Goal: Information Seeking & Learning: Check status

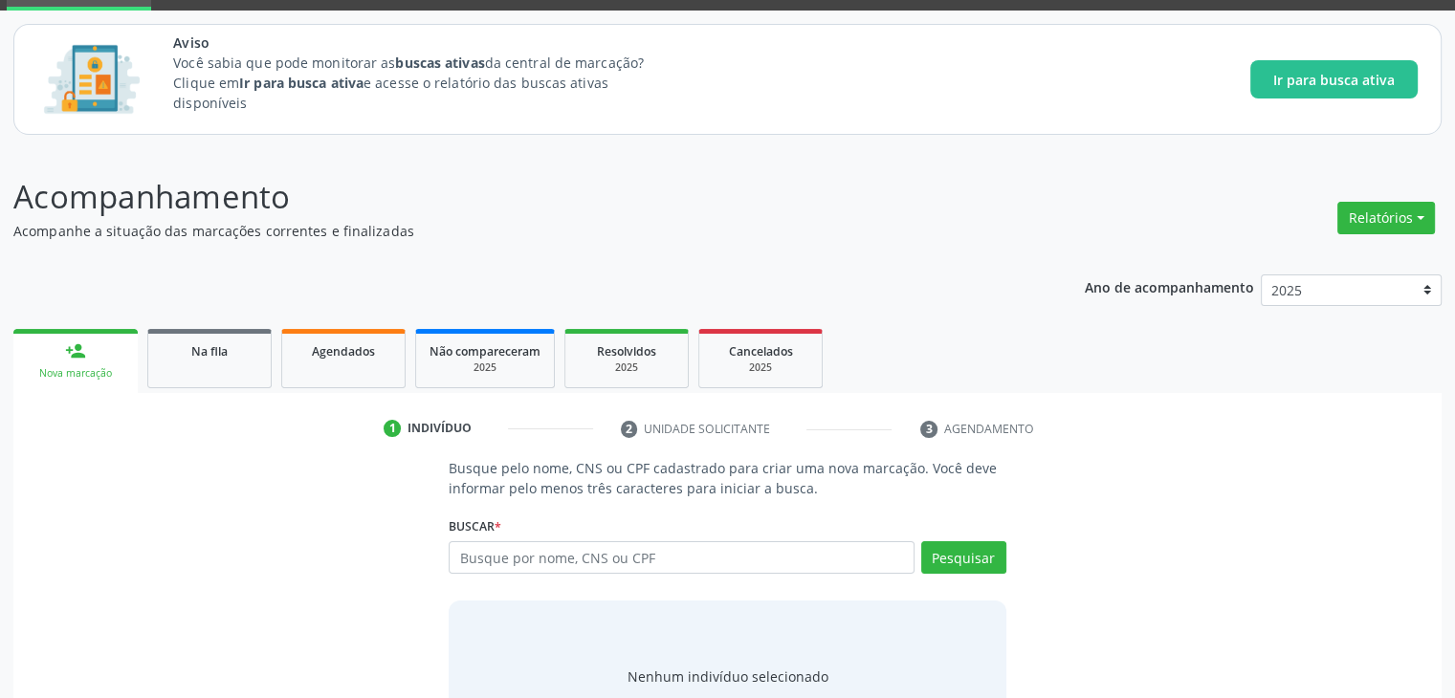
scroll to position [176, 0]
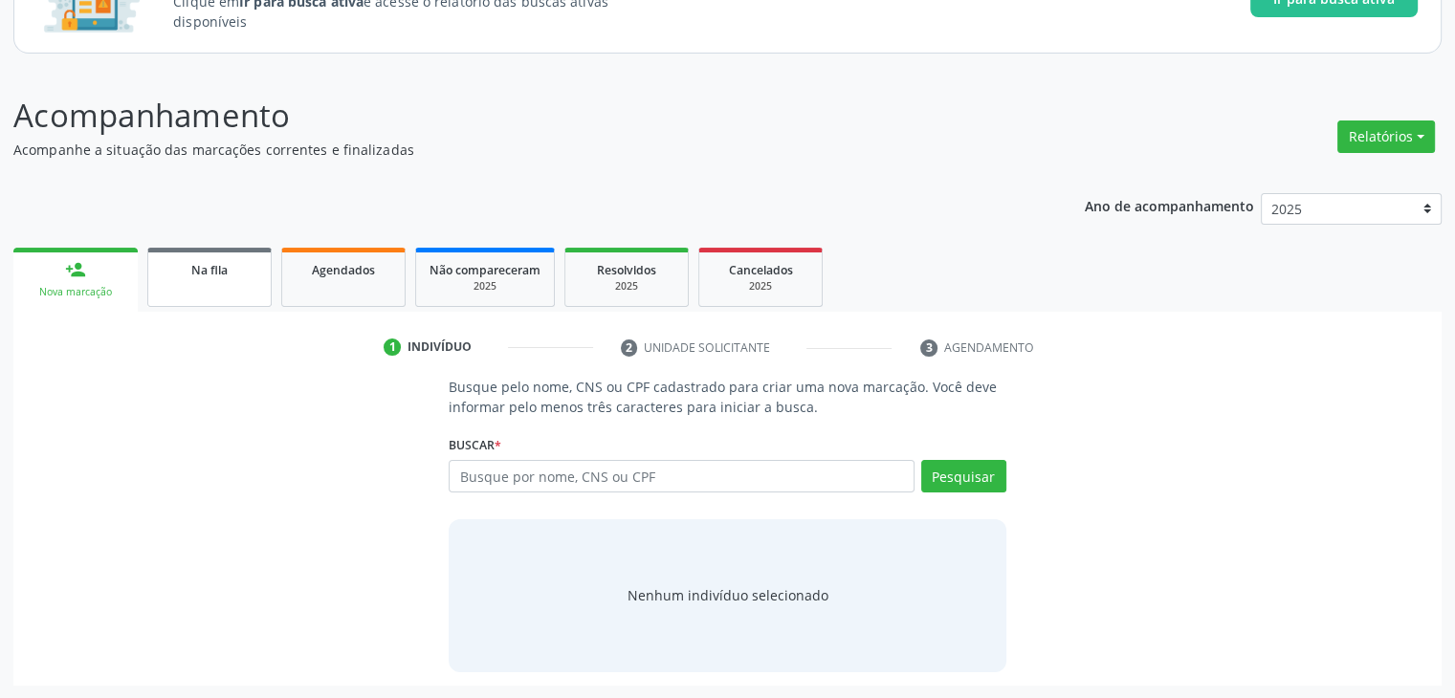
click at [240, 288] on link "Na fila" at bounding box center [209, 277] width 124 height 59
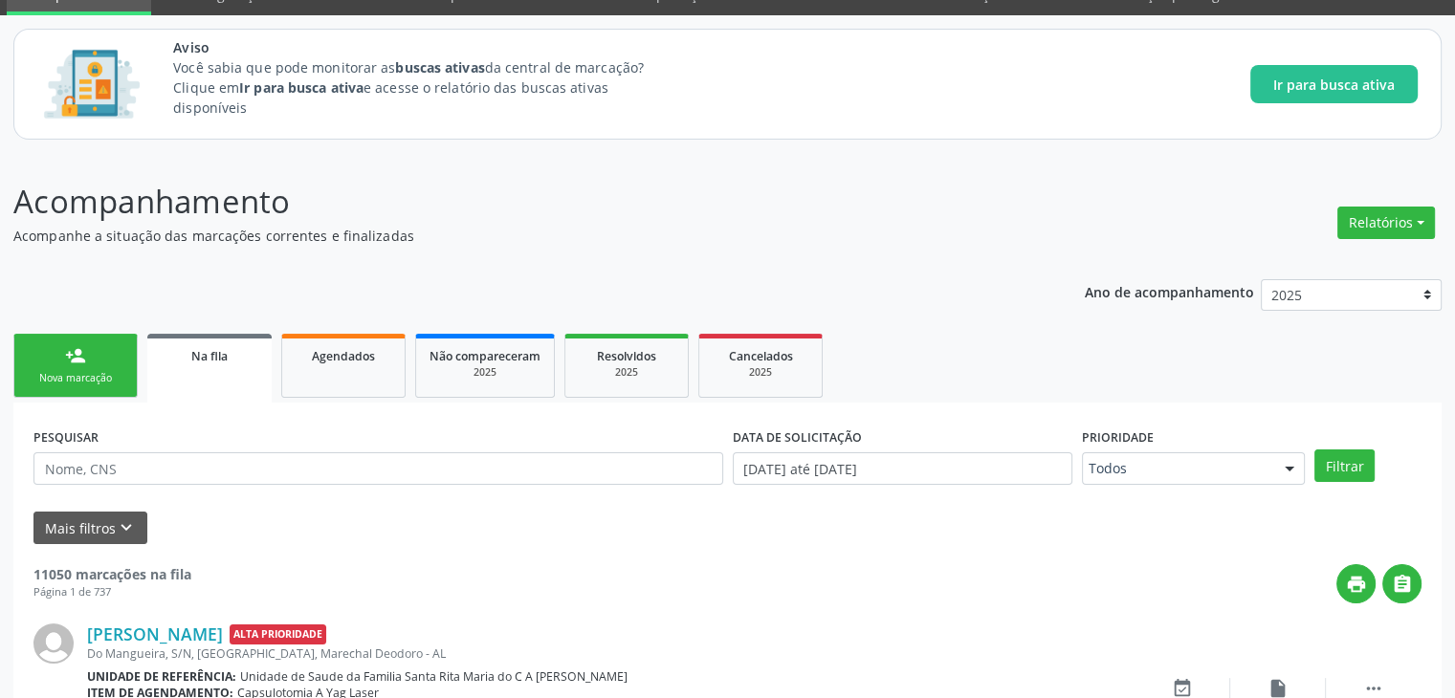
scroll to position [179, 0]
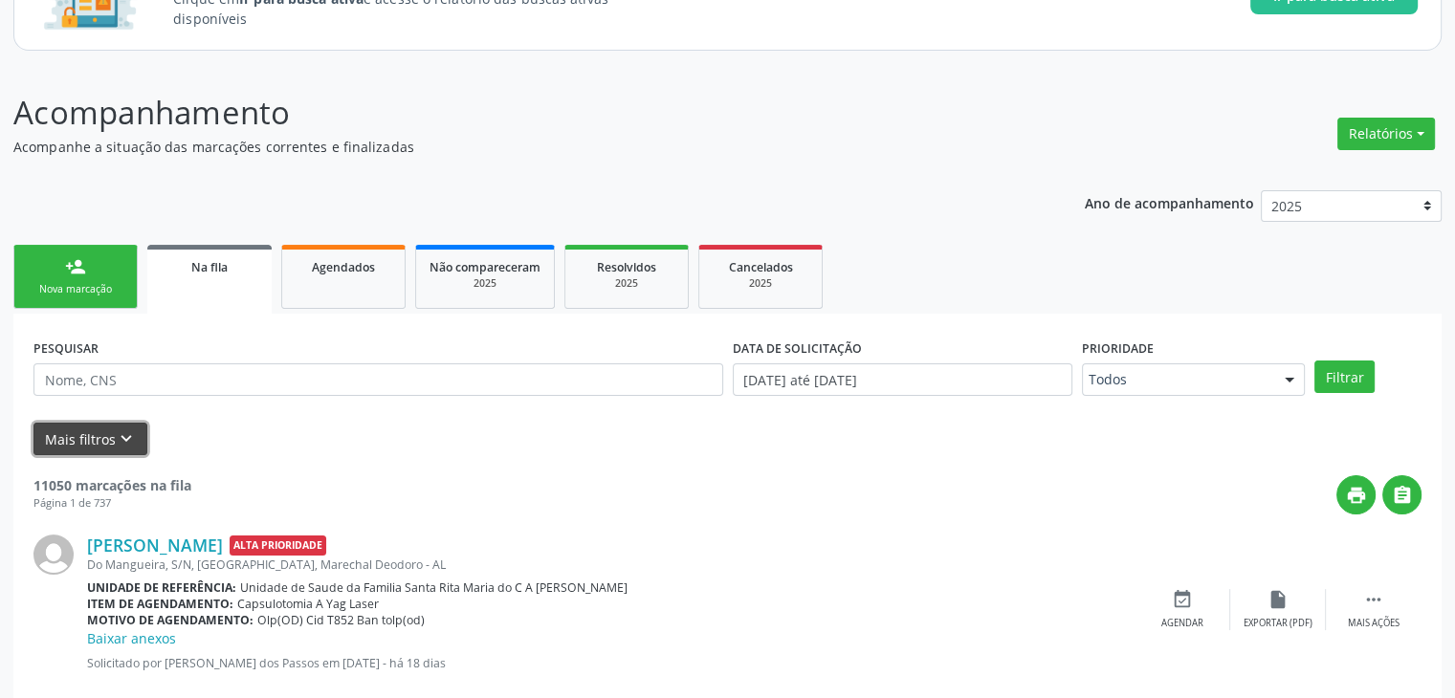
click at [116, 441] on icon "keyboard_arrow_down" at bounding box center [126, 439] width 21 height 21
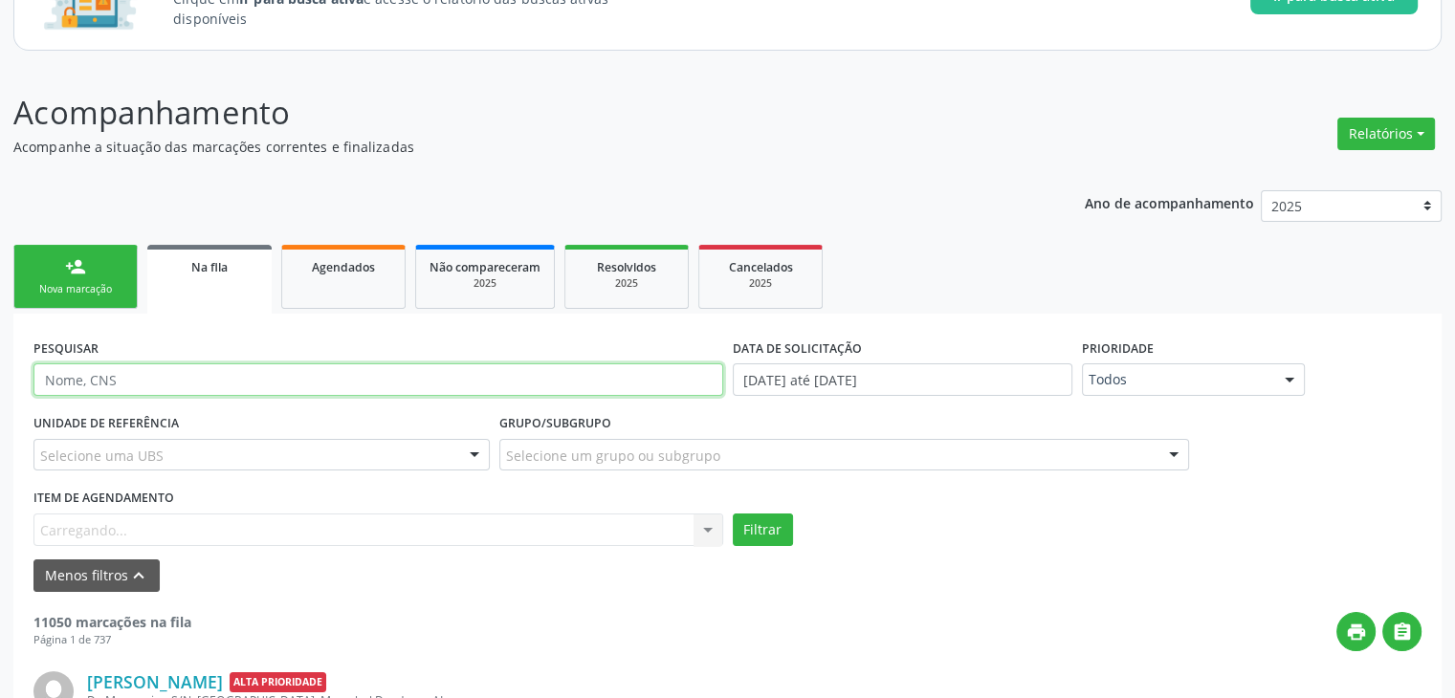
click at [339, 391] on input "text" at bounding box center [378, 380] width 690 height 33
type input "[PERSON_NAME]"
click at [733, 514] on button "Filtrar" at bounding box center [763, 530] width 60 height 33
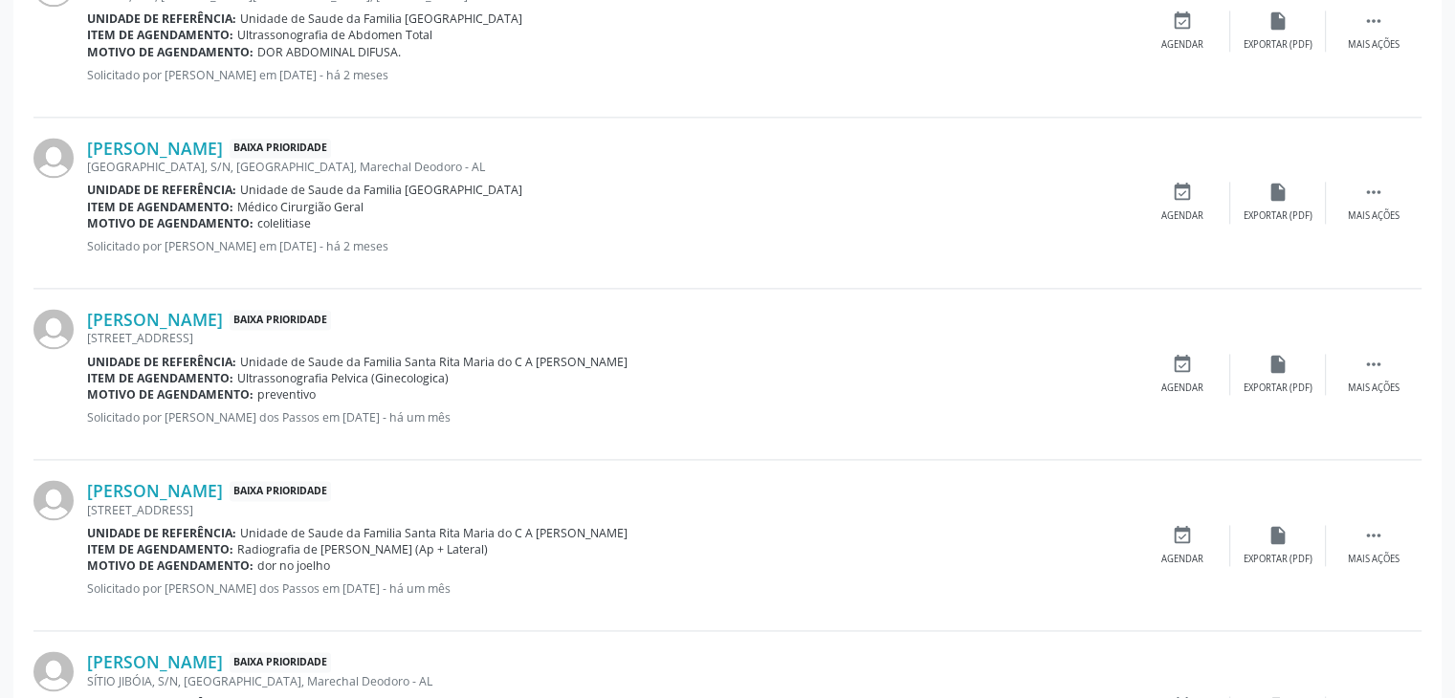
scroll to position [2803, 0]
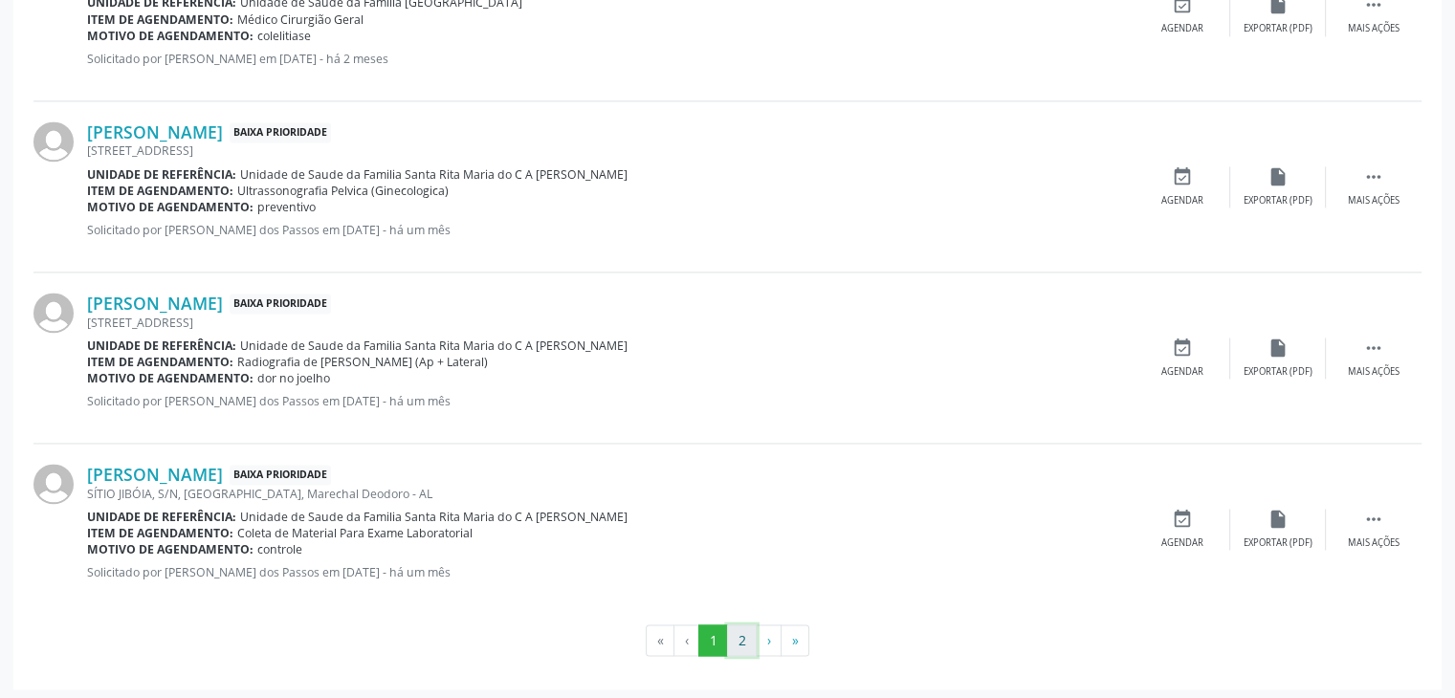
click at [744, 636] on button "2" at bounding box center [742, 641] width 30 height 33
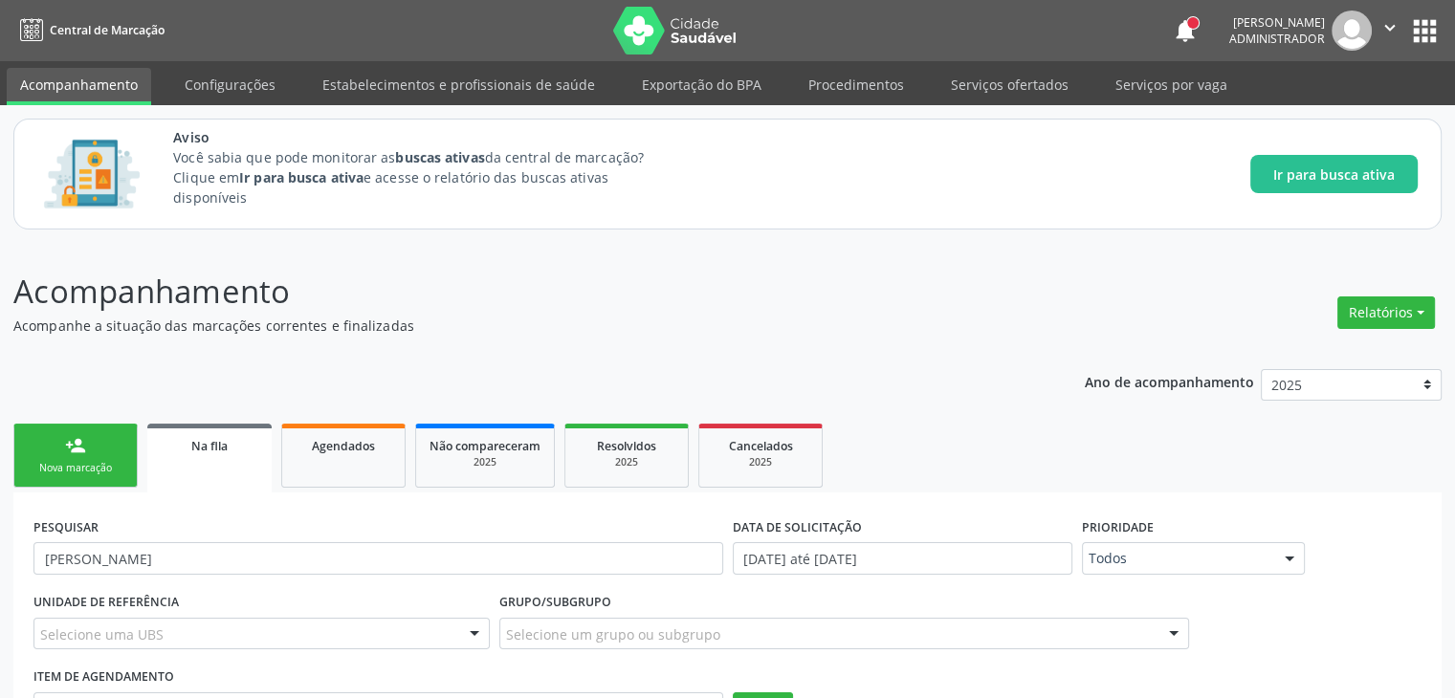
scroll to position [271, 0]
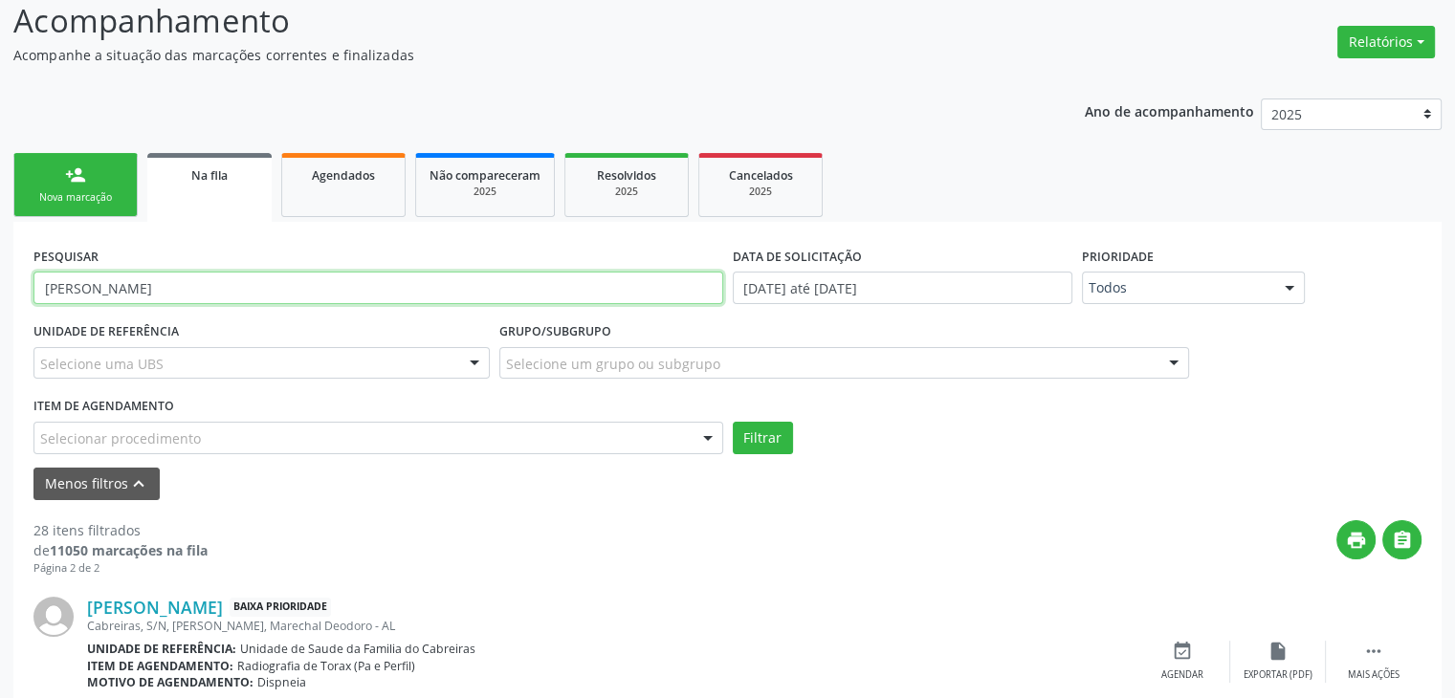
click at [568, 278] on input "[PERSON_NAME]" at bounding box center [378, 288] width 690 height 33
click at [758, 442] on button "Filtrar" at bounding box center [763, 438] width 60 height 33
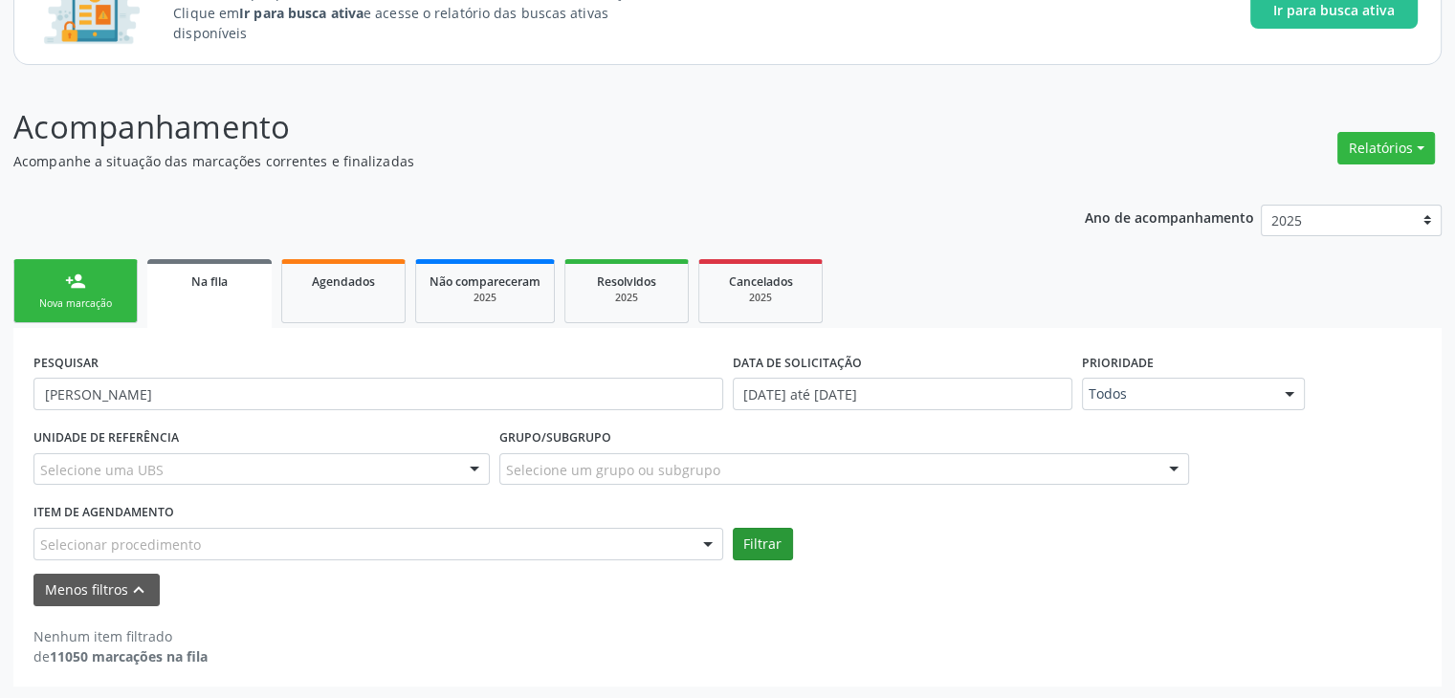
scroll to position [153, 0]
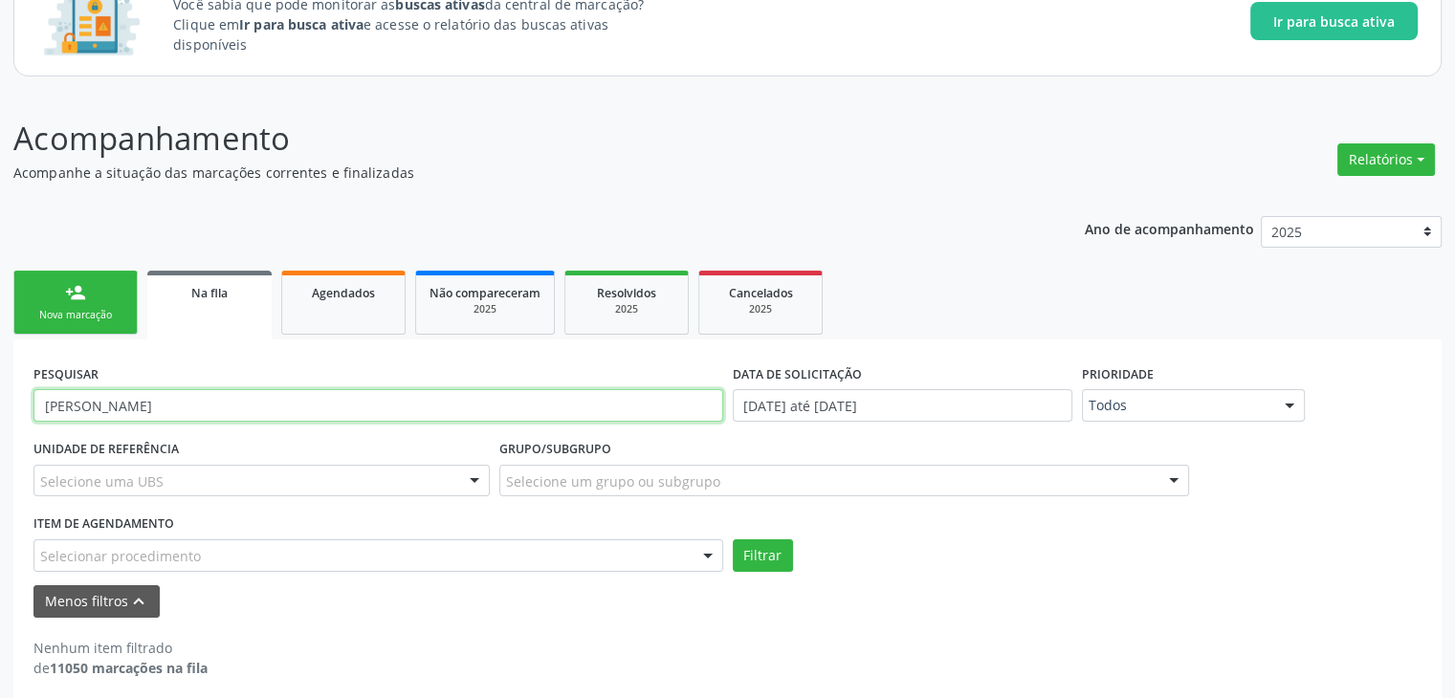
click at [528, 389] on input "[PERSON_NAME]" at bounding box center [378, 405] width 690 height 33
paste input "703202675011999"
type input "703202675011999"
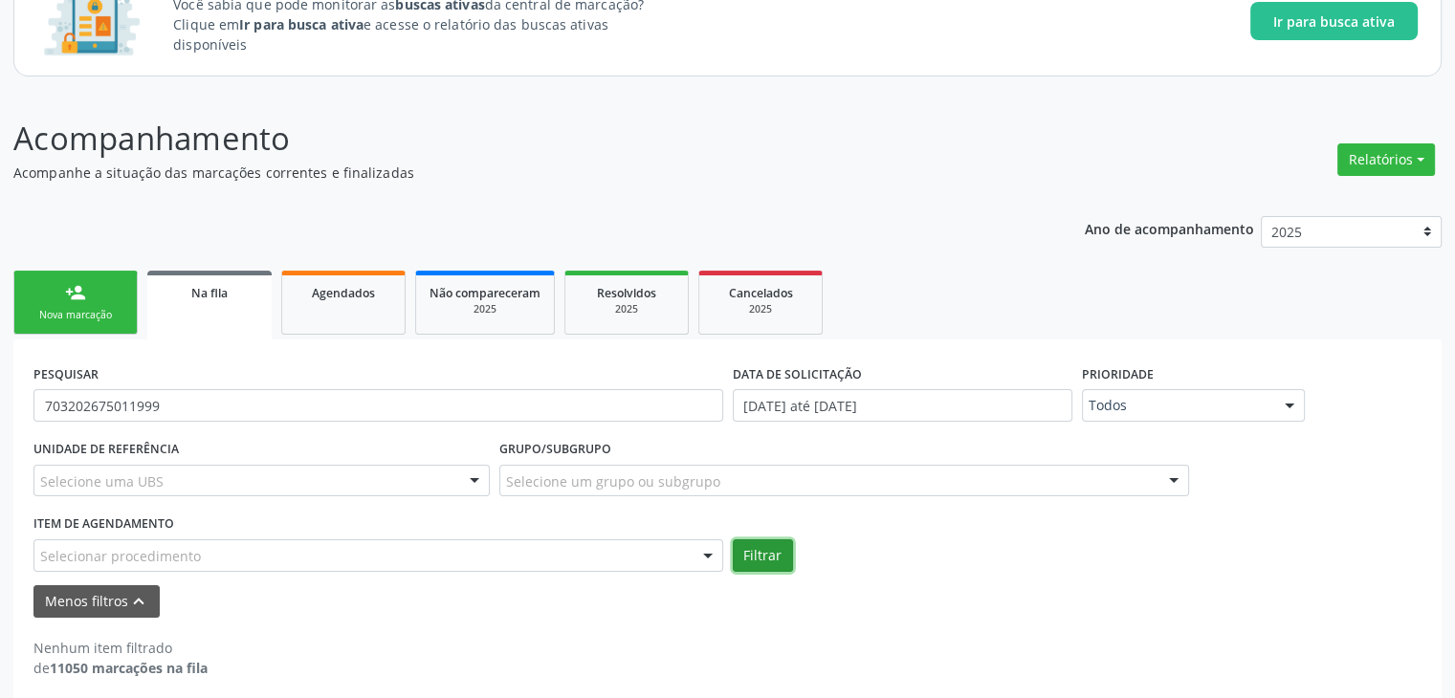
click at [742, 549] on button "Filtrar" at bounding box center [763, 556] width 60 height 33
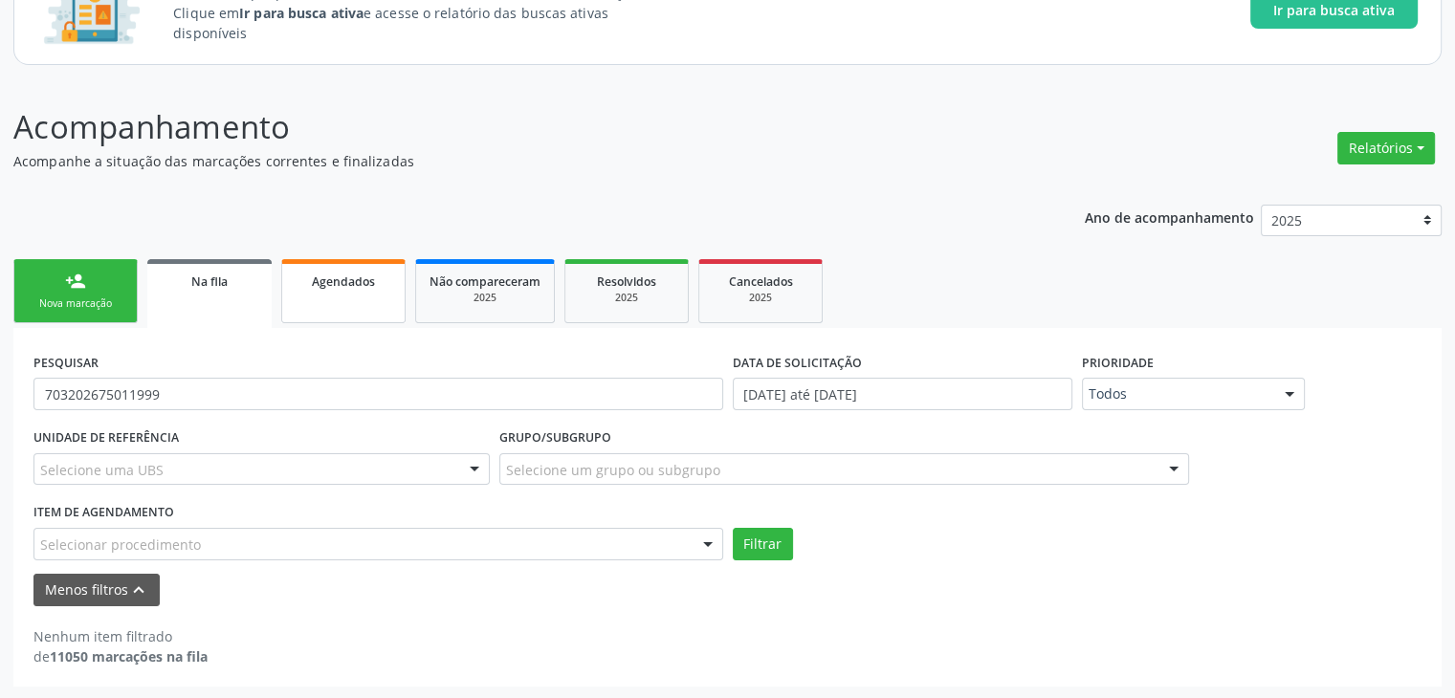
click at [344, 274] on span "Agendados" at bounding box center [343, 282] width 63 height 16
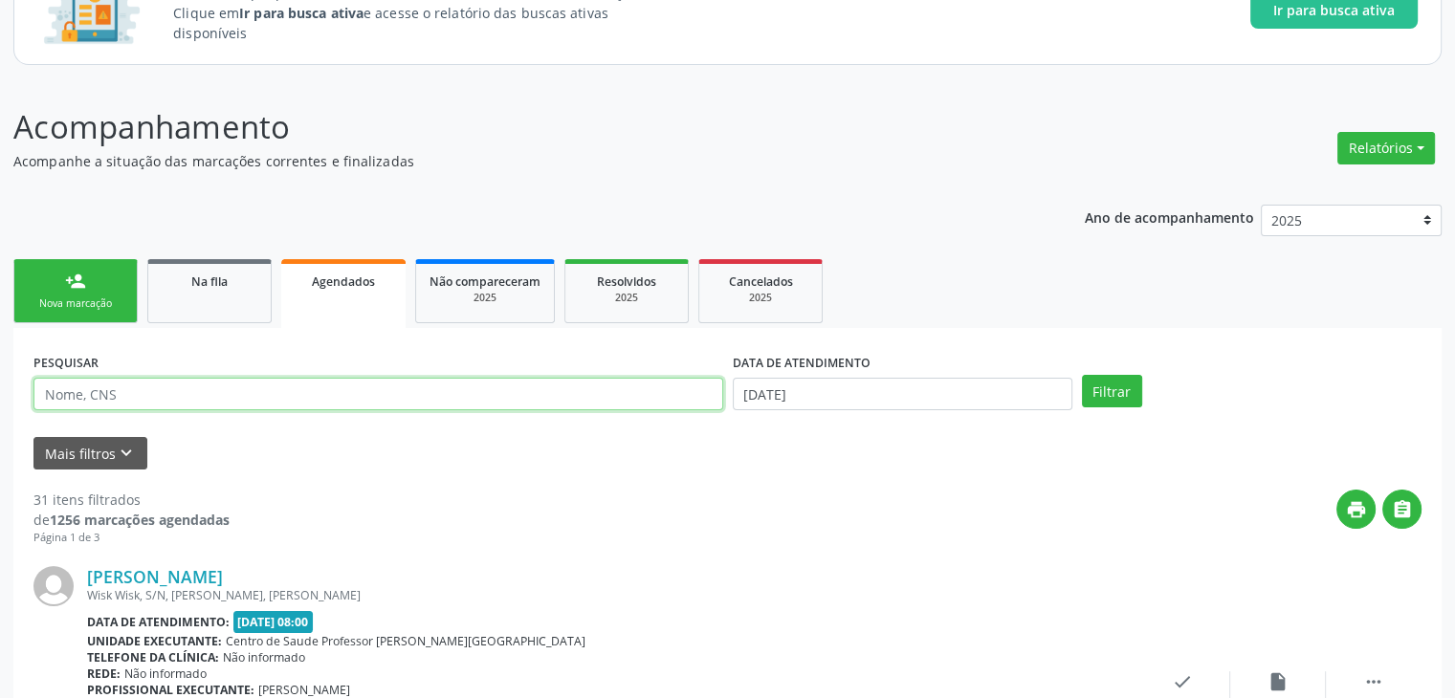
click at [298, 405] on input "text" at bounding box center [378, 394] width 690 height 33
paste input "703202675011999"
type input "703202675011999"
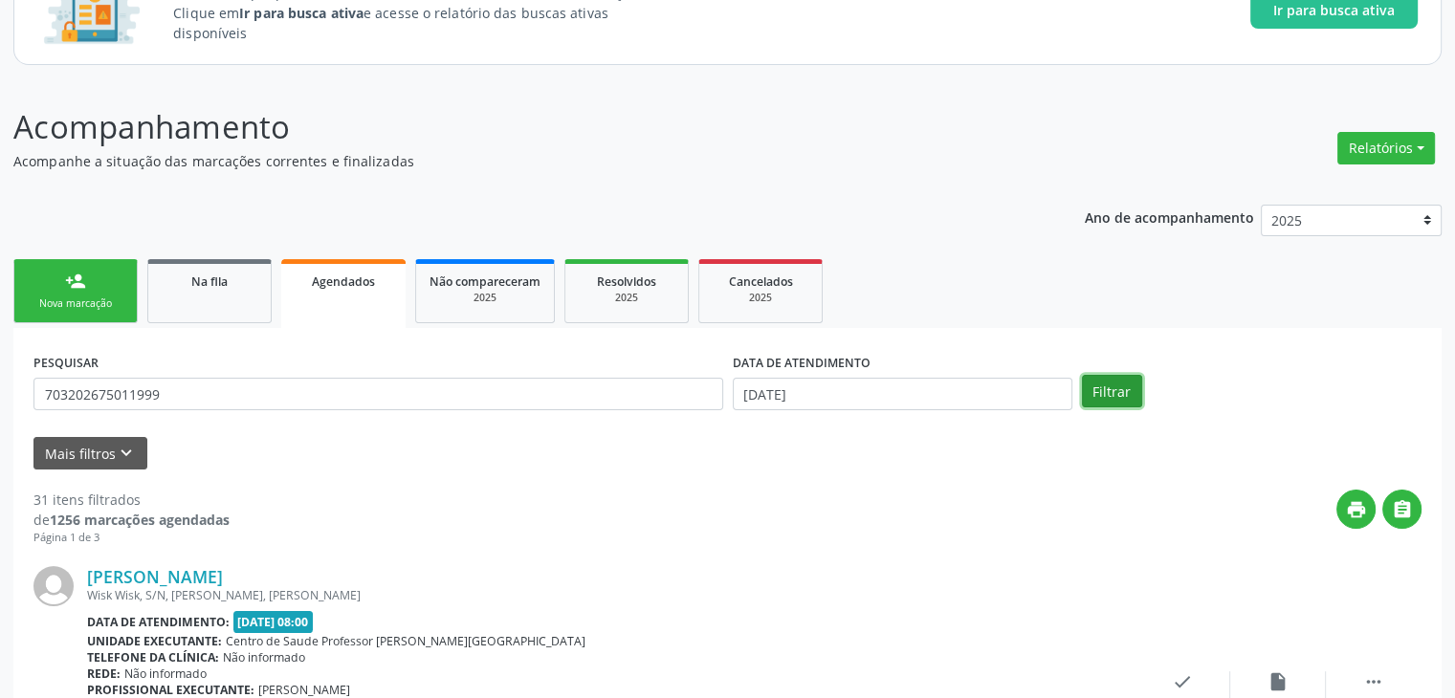
click at [1135, 393] on button "Filtrar" at bounding box center [1112, 391] width 60 height 33
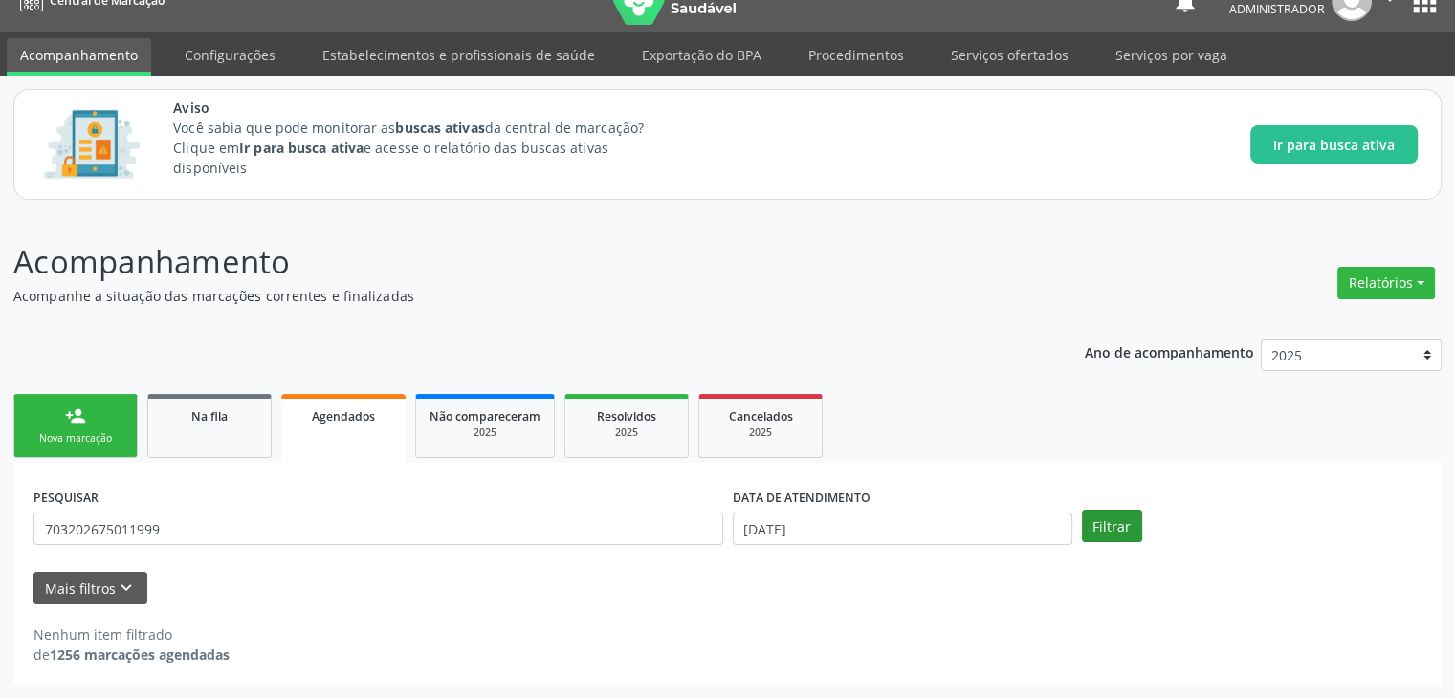
scroll to position [29, 0]
click at [444, 433] on div "2025" at bounding box center [485, 434] width 111 height 14
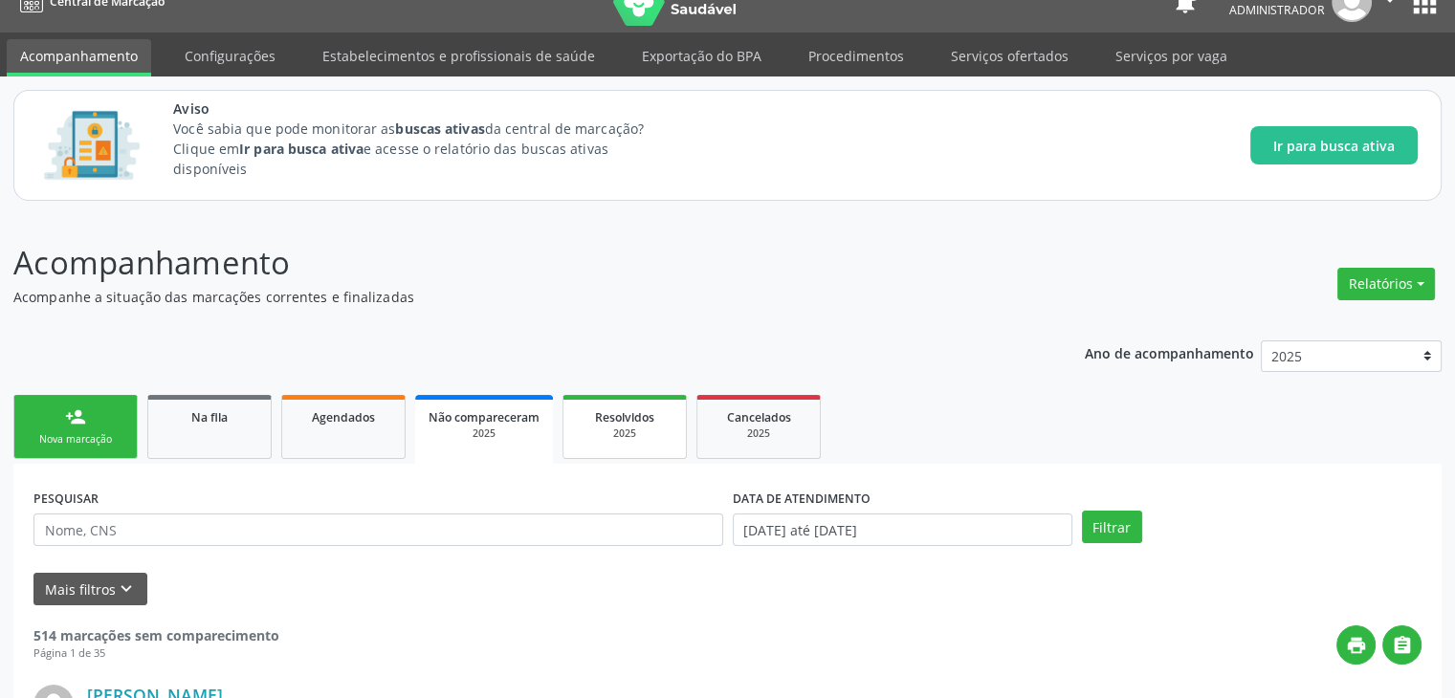
click at [624, 428] on div "2025" at bounding box center [625, 434] width 96 height 14
click at [466, 526] on input "text" at bounding box center [378, 530] width 690 height 33
paste input "703202675011999"
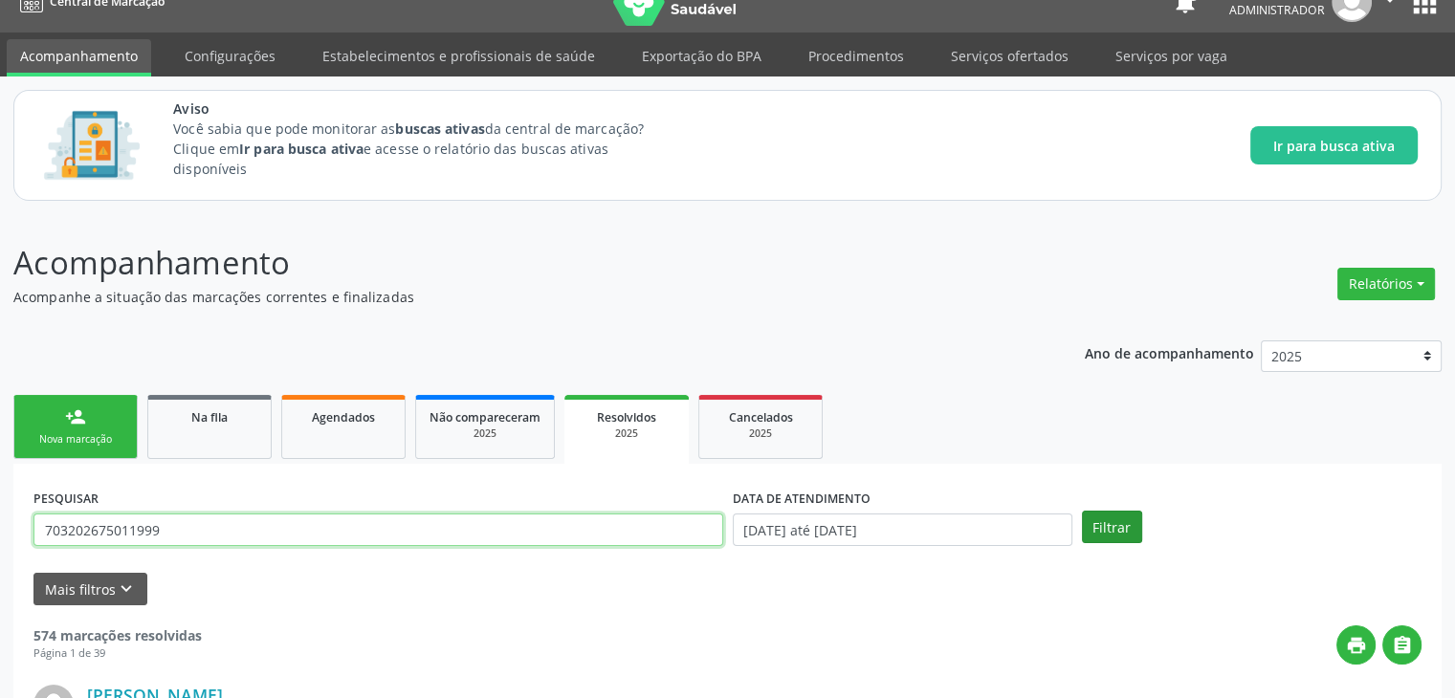
type input "703202675011999"
click at [1118, 541] on button "Filtrar" at bounding box center [1112, 527] width 60 height 33
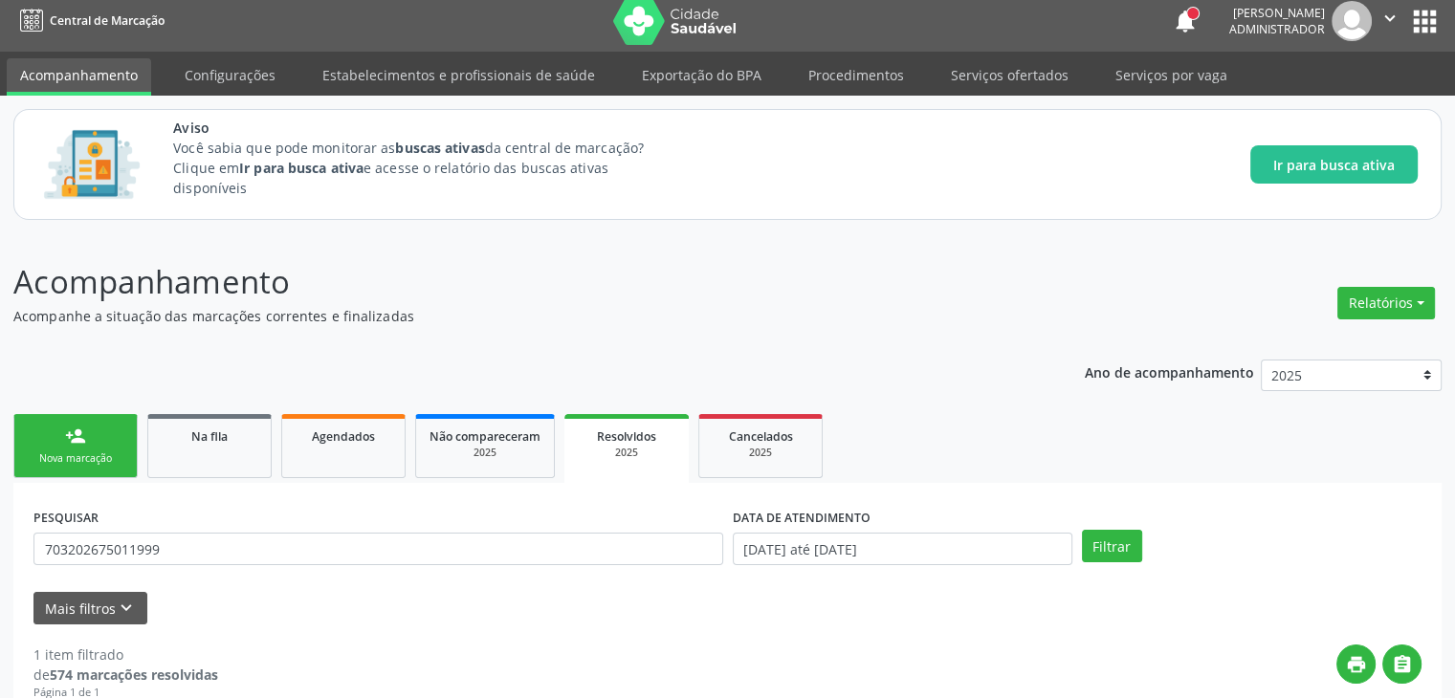
scroll to position [0, 0]
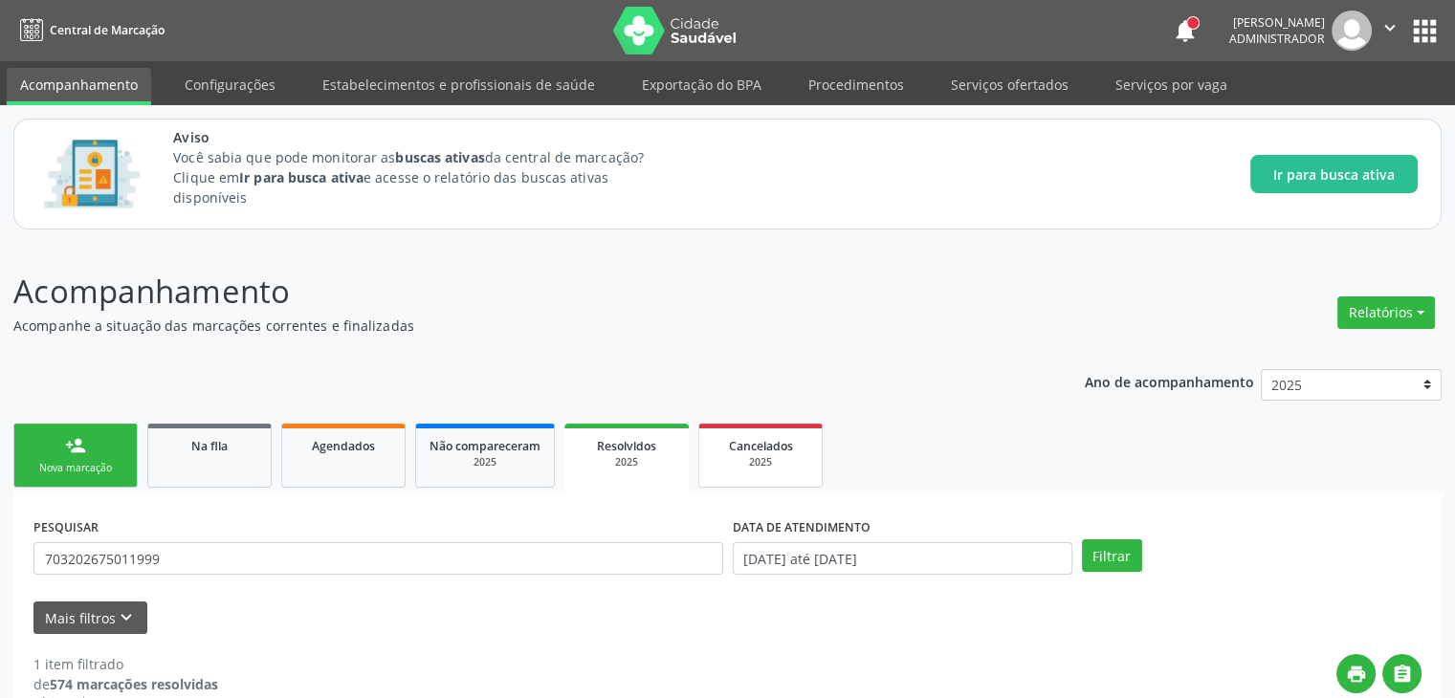
click at [746, 431] on link "Cancelados 2025" at bounding box center [760, 456] width 124 height 64
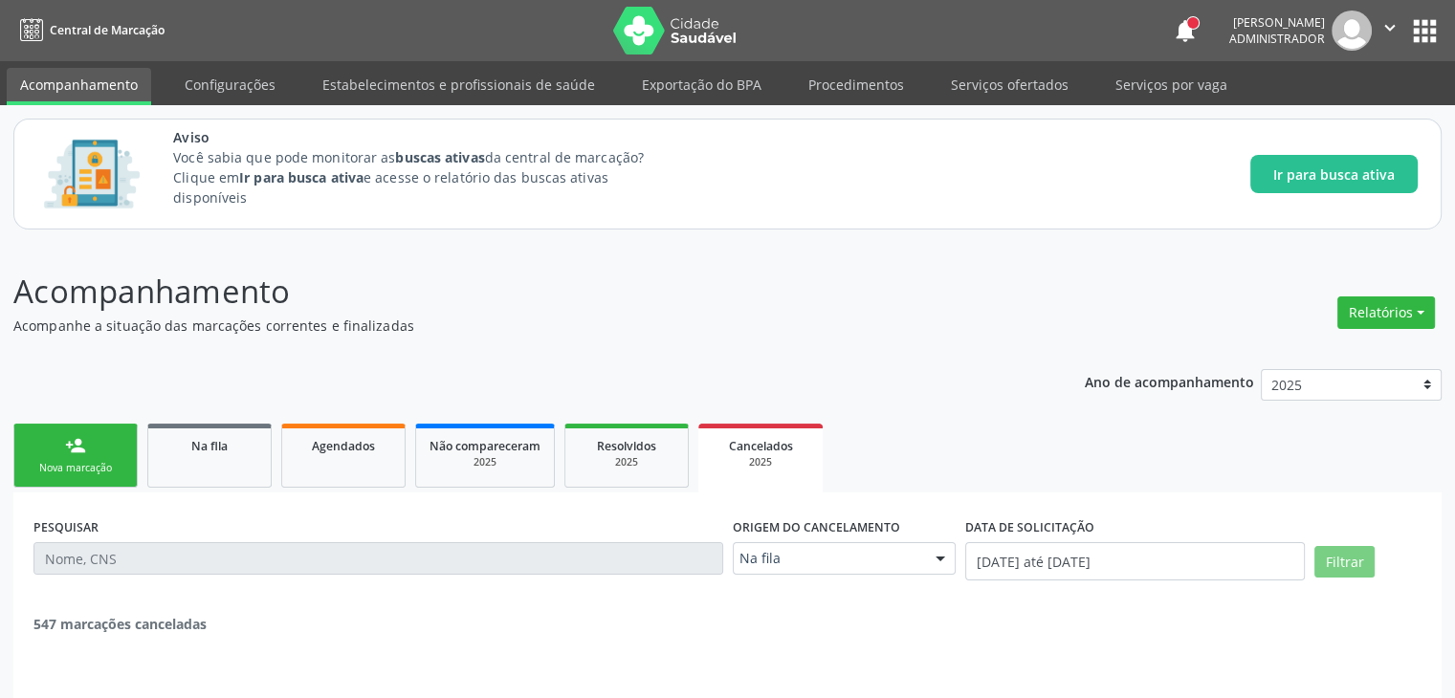
scroll to position [50, 0]
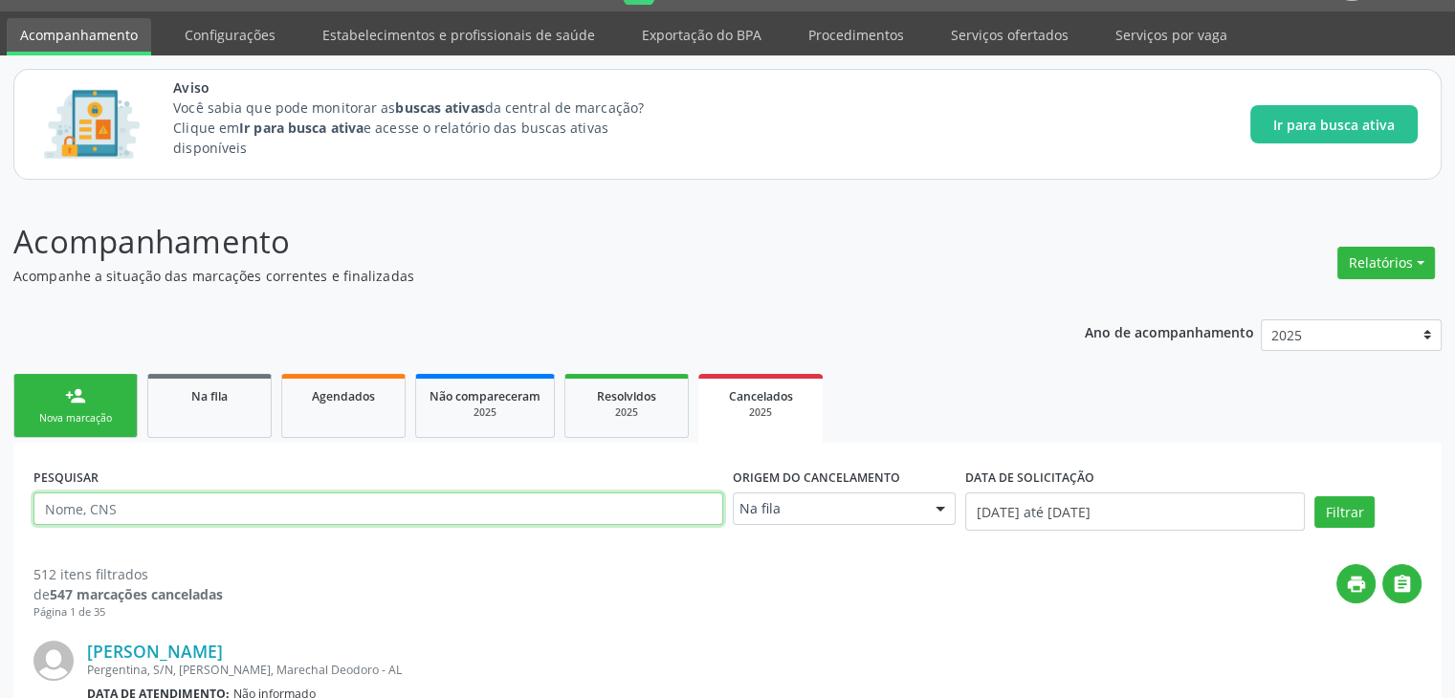
click at [452, 498] on input "text" at bounding box center [378, 509] width 690 height 33
paste input "703202675011999"
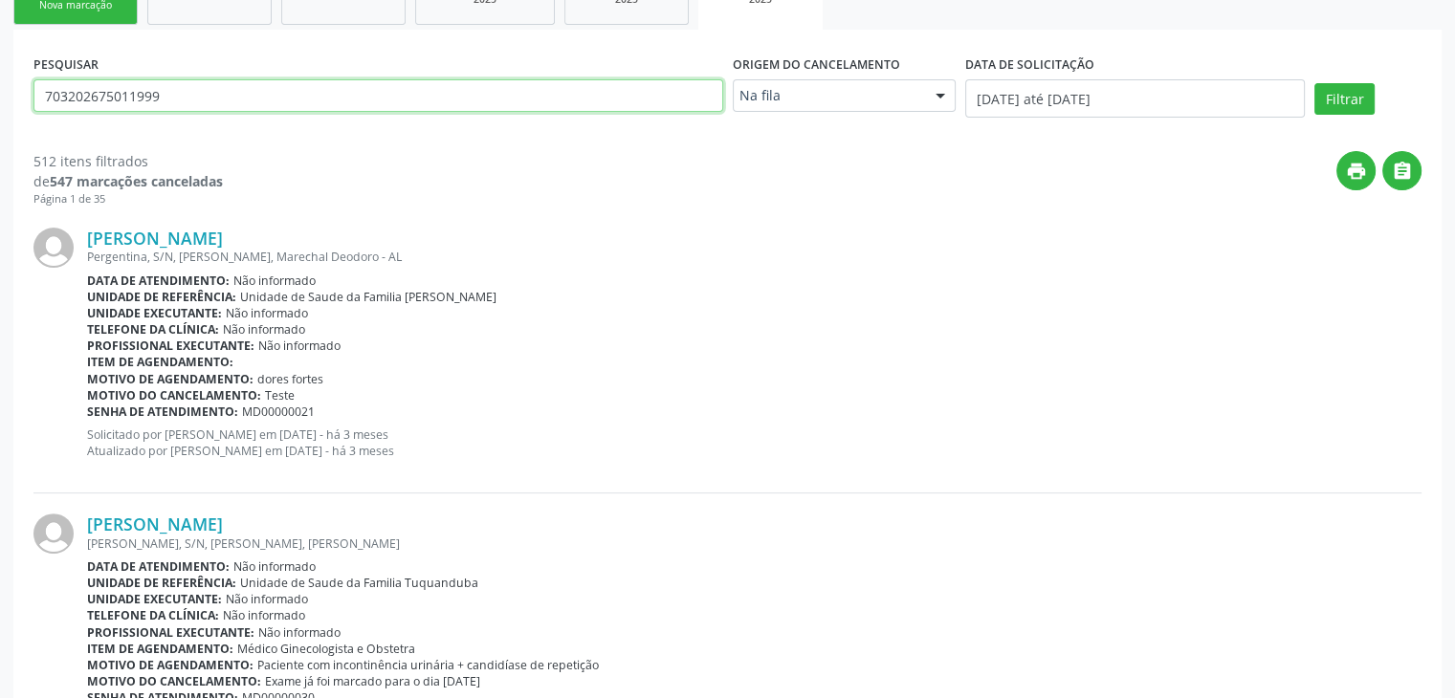
scroll to position [455, 0]
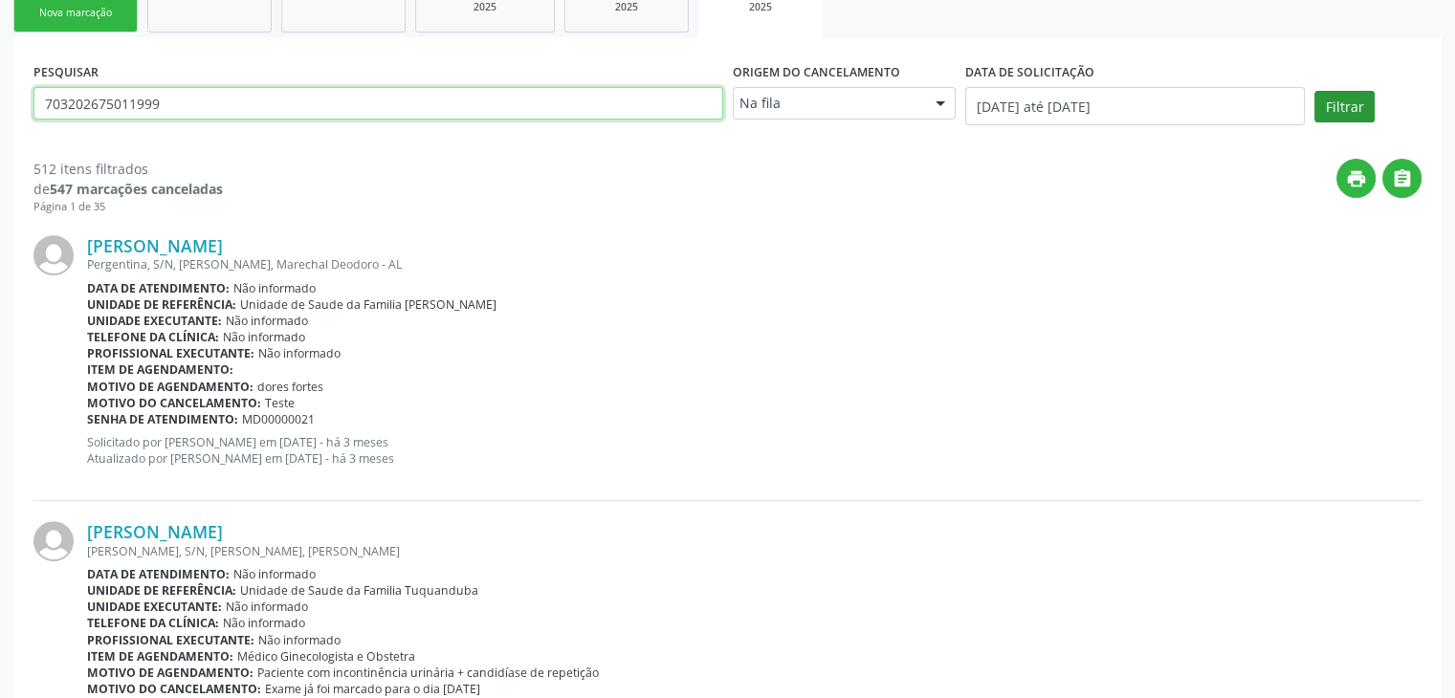
type input "703202675011999"
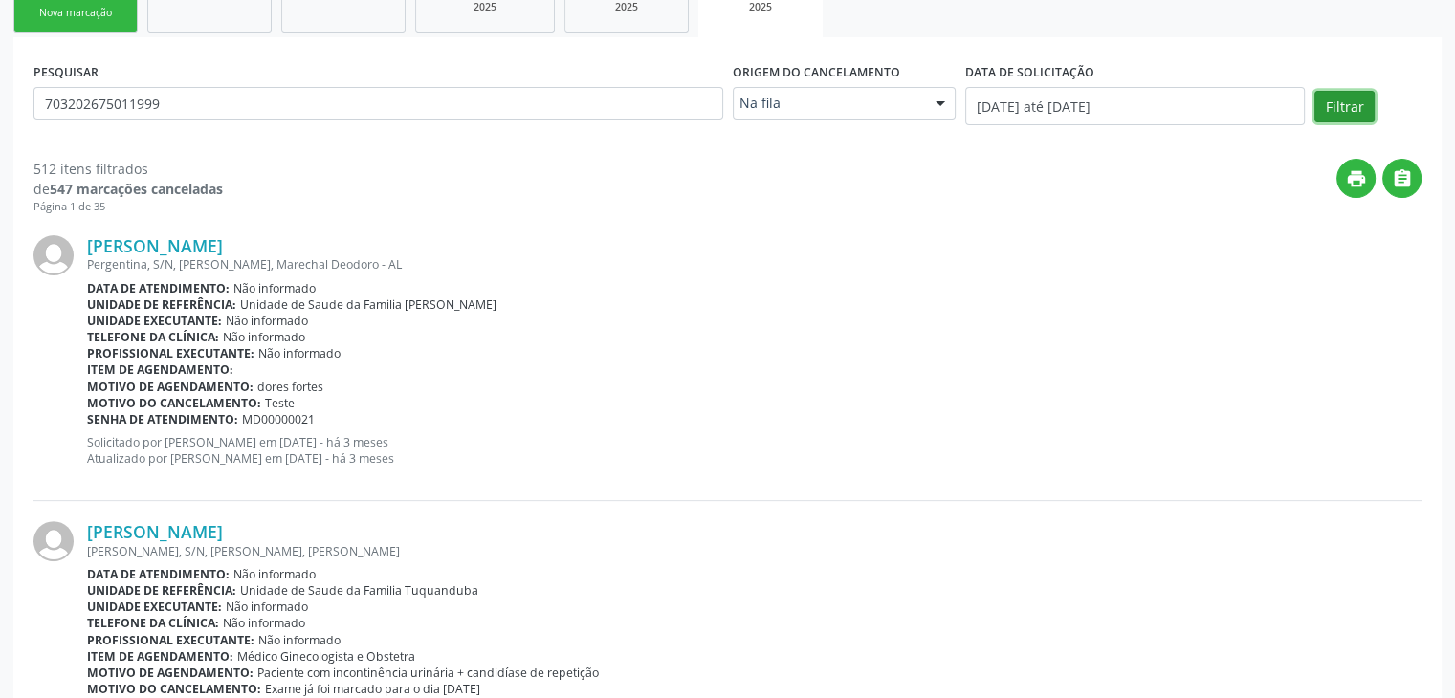
click at [1336, 98] on button "Filtrar" at bounding box center [1344, 107] width 60 height 33
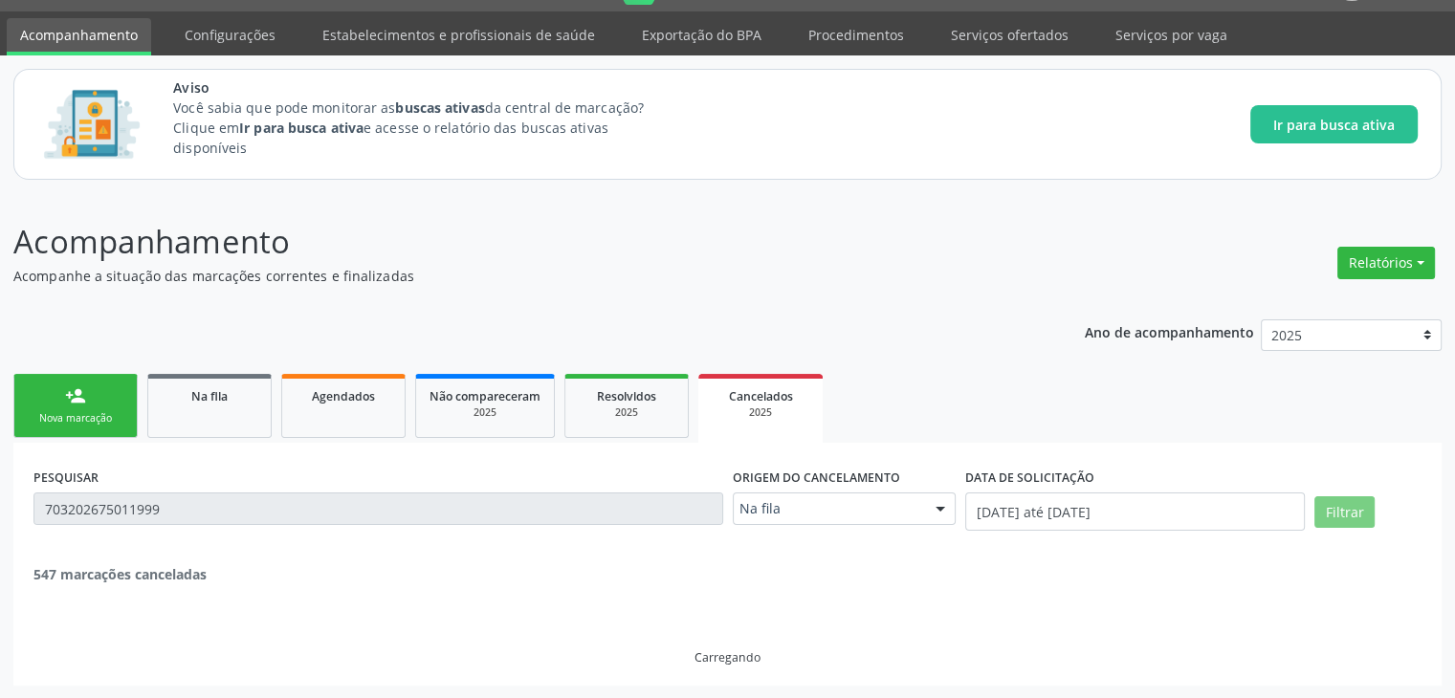
scroll to position [290, 0]
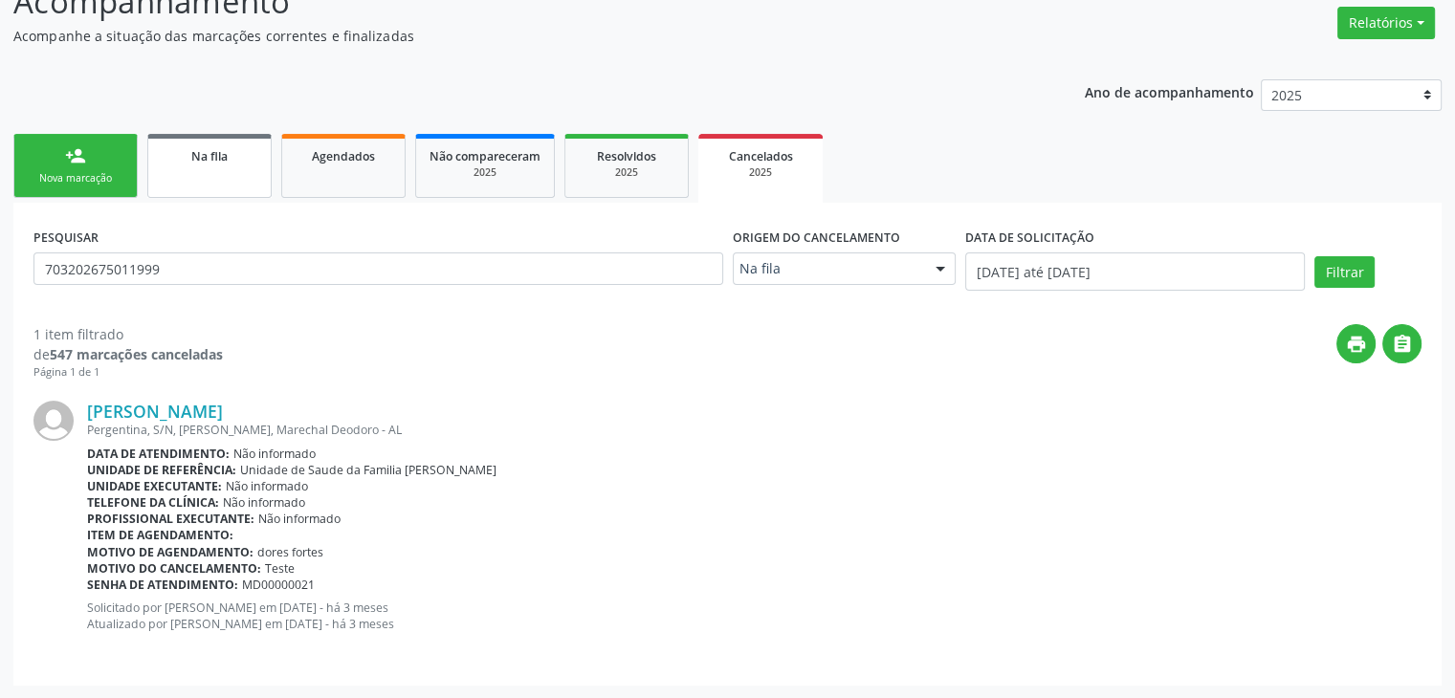
click at [216, 174] on link "Na fila" at bounding box center [209, 166] width 124 height 64
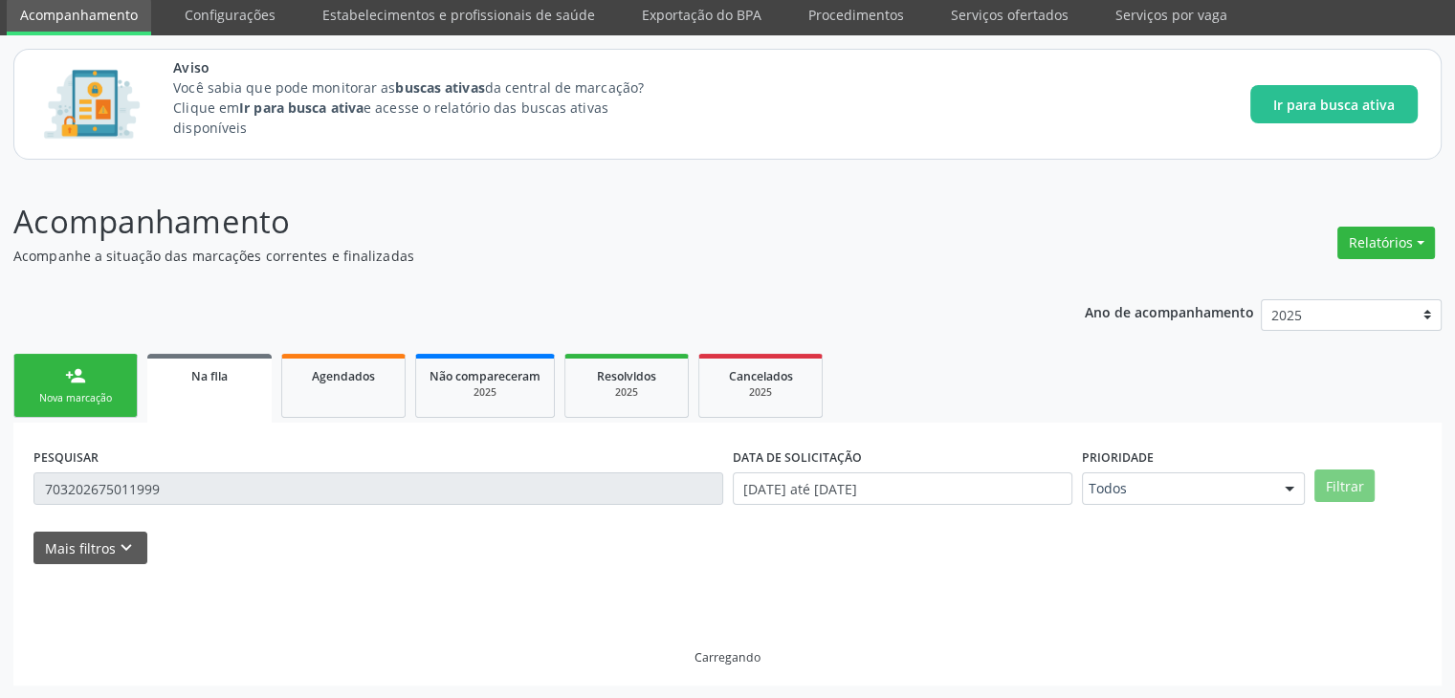
scroll to position [29, 0]
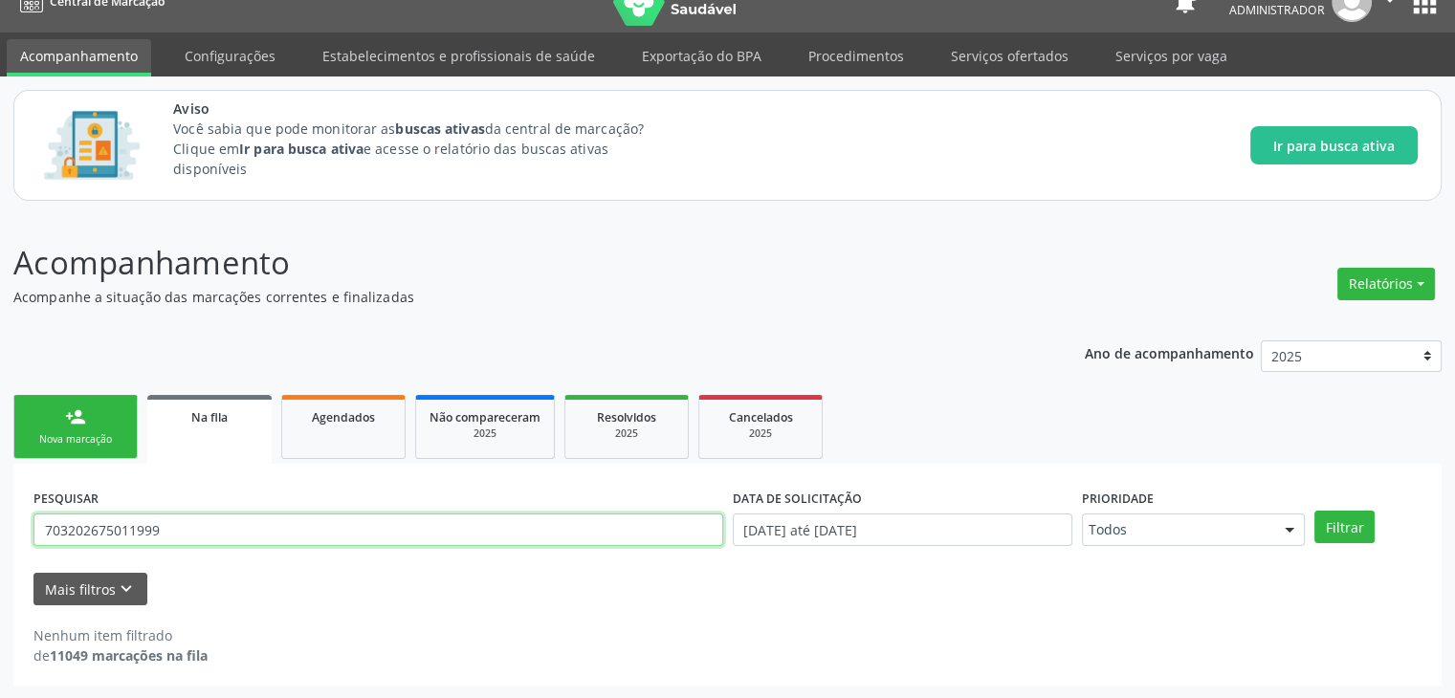
click at [201, 542] on input "703202675011999" at bounding box center [378, 530] width 690 height 33
type input "j"
type input "jandersson"
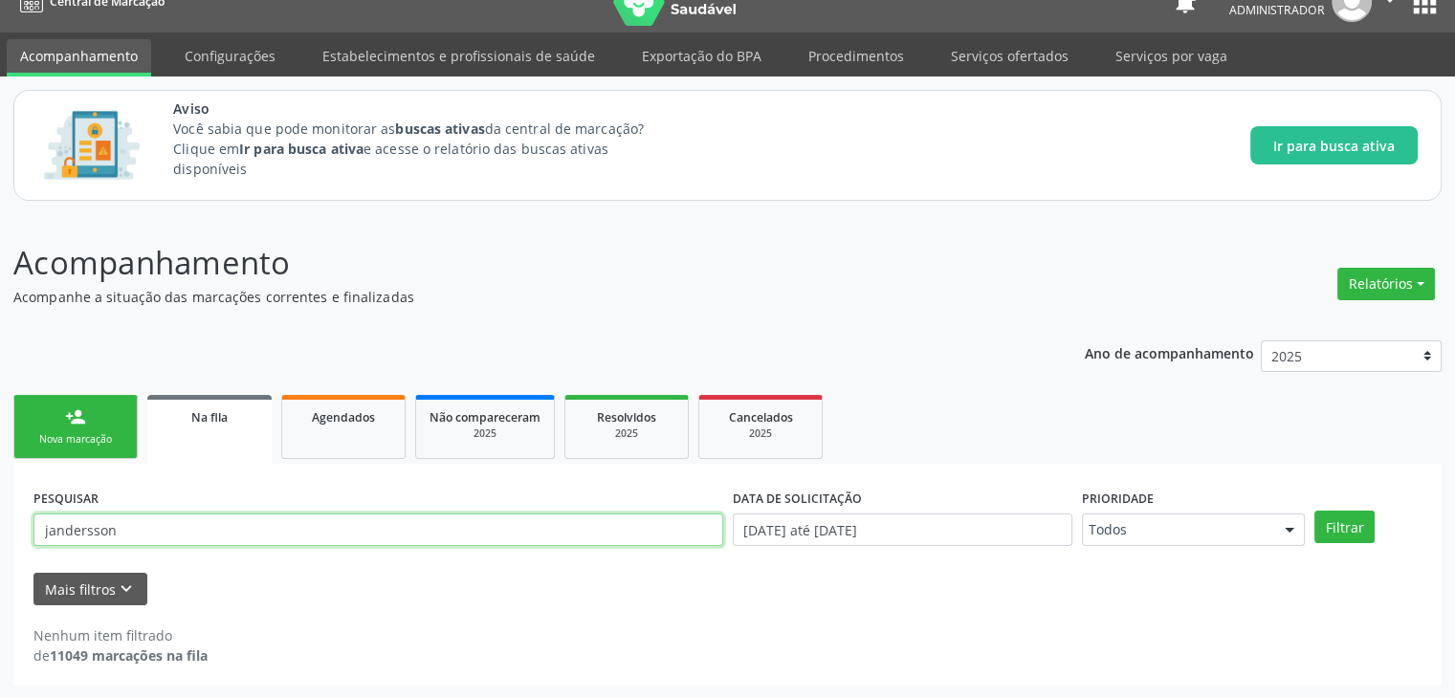
click at [1314, 511] on button "Filtrar" at bounding box center [1344, 527] width 60 height 33
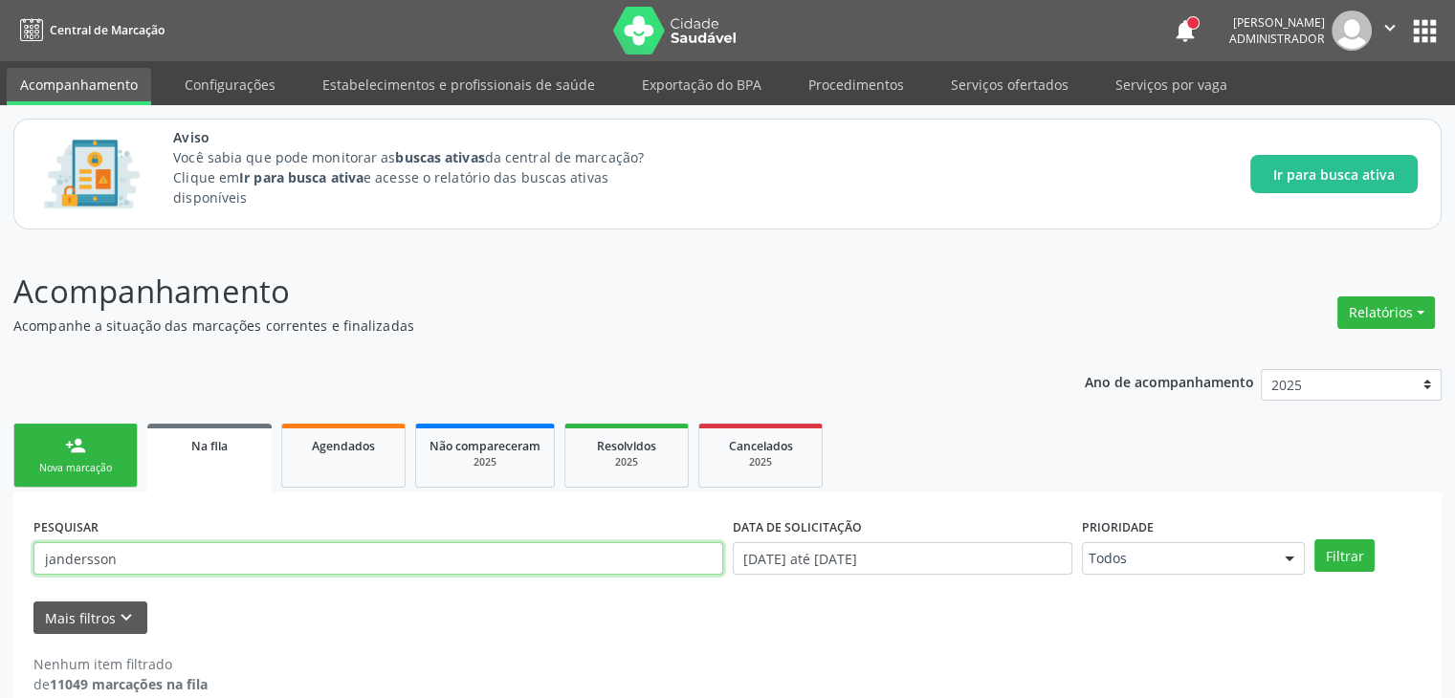
click at [286, 552] on input "jandersson" at bounding box center [378, 558] width 690 height 33
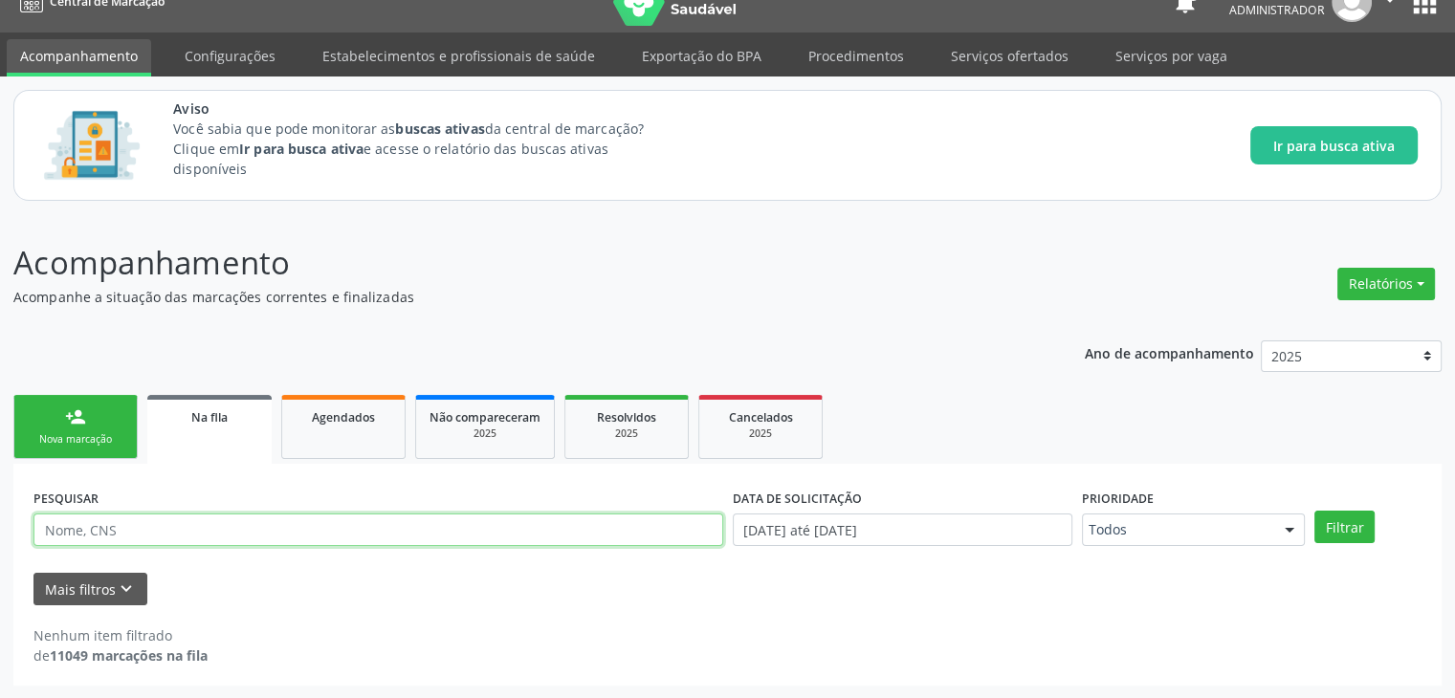
scroll to position [27, 0]
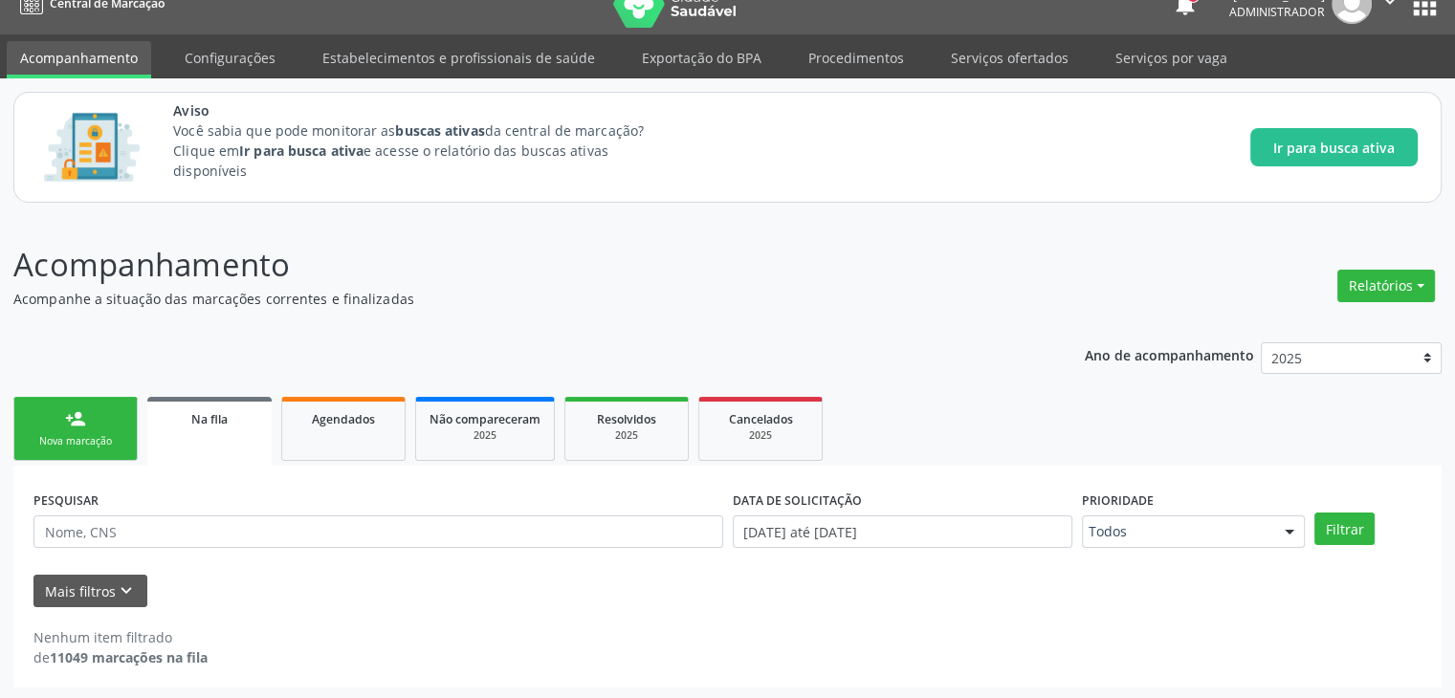
drag, startPoint x: 230, startPoint y: 512, endPoint x: 225, endPoint y: 526, distance: 15.1
click at [225, 526] on div "PESQUISAR" at bounding box center [378, 523] width 699 height 75
click at [225, 526] on input "text" at bounding box center [378, 532] width 690 height 33
paste input "705400431709698"
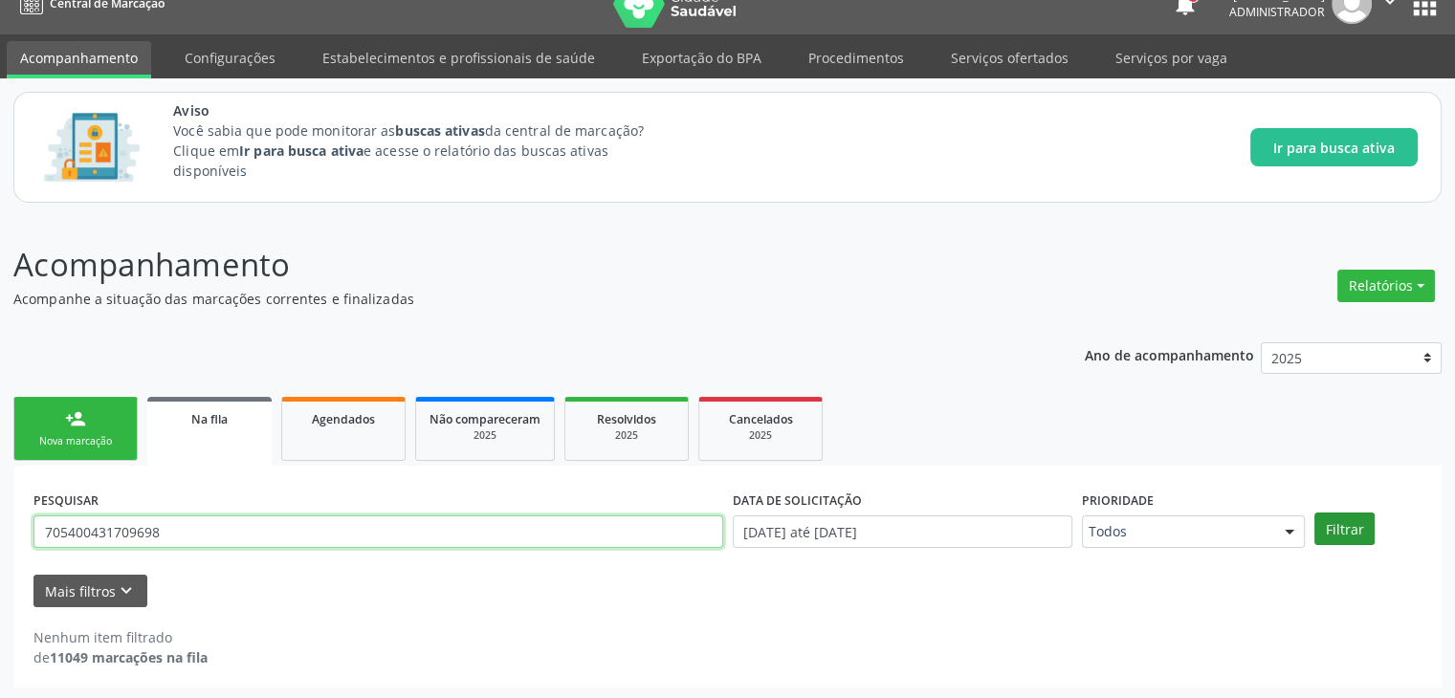
type input "705400431709698"
click at [1323, 514] on button "Filtrar" at bounding box center [1344, 529] width 60 height 33
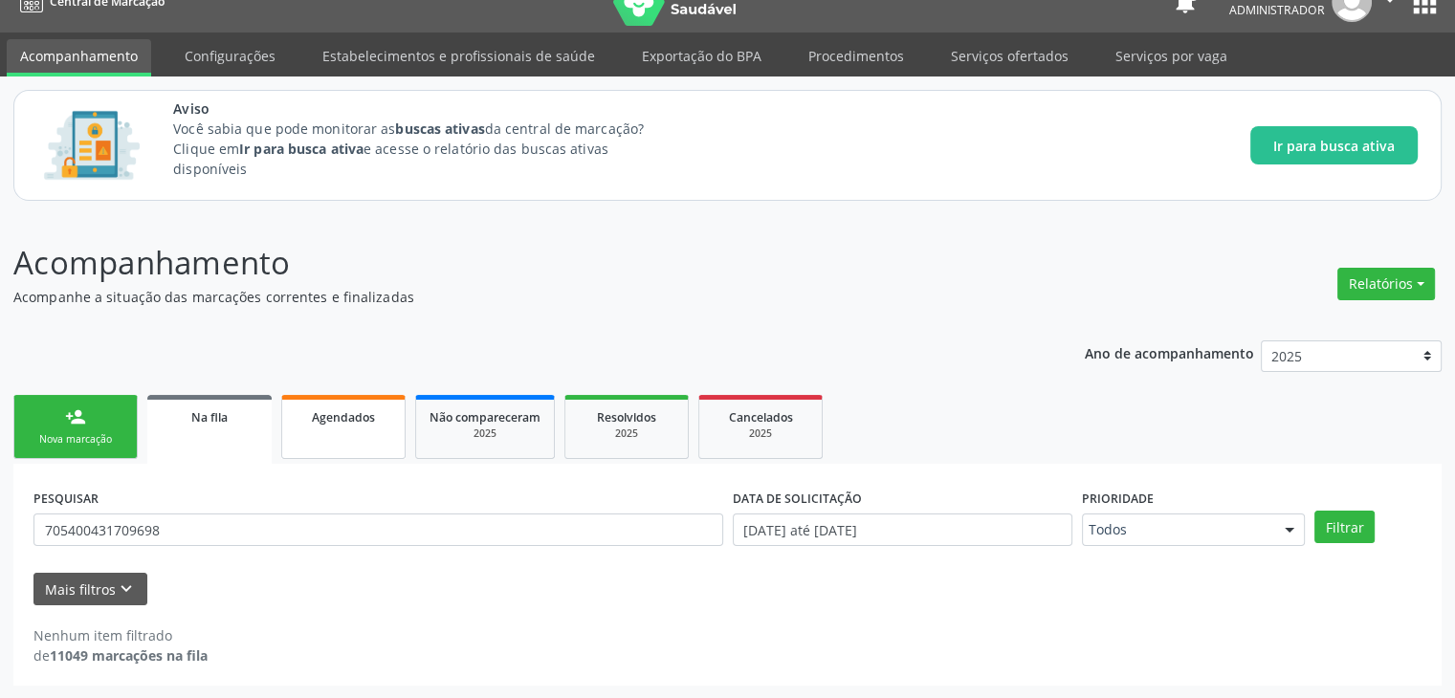
click at [356, 437] on link "Agendados" at bounding box center [343, 427] width 124 height 64
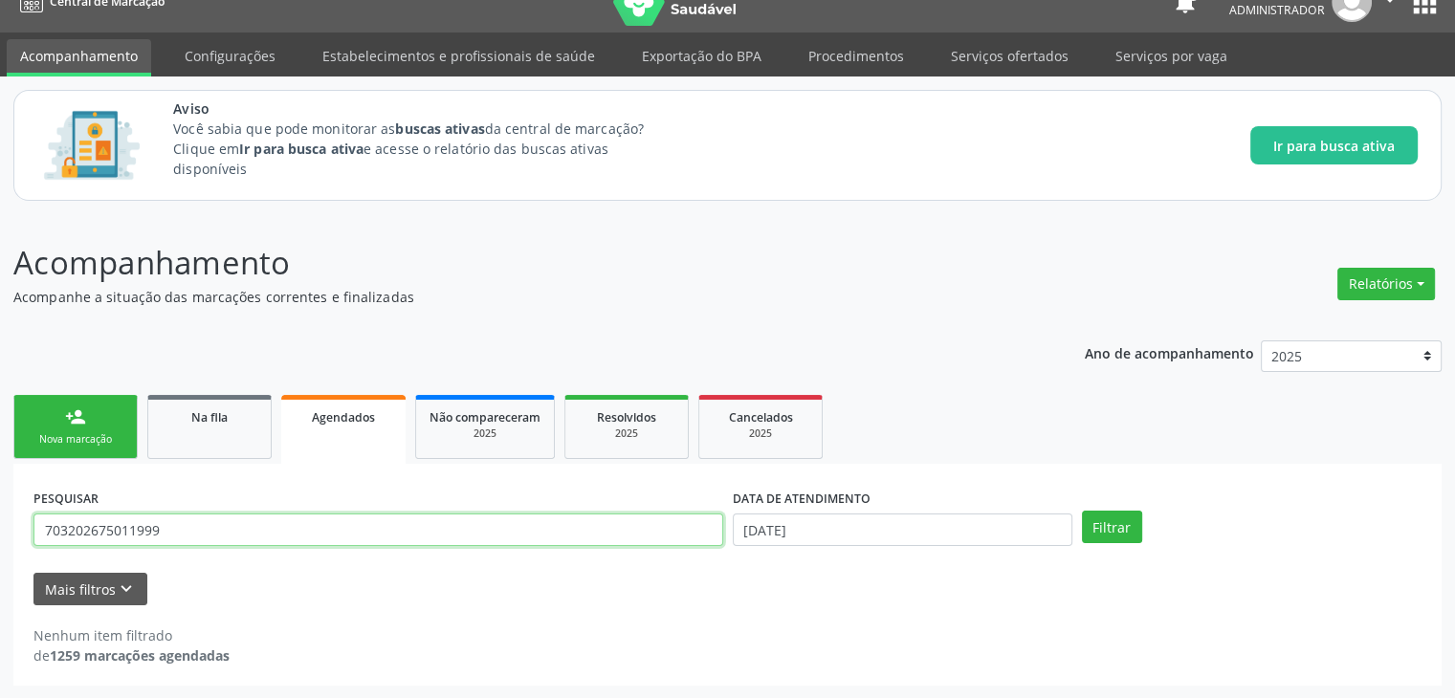
click at [320, 527] on input "703202675011999" at bounding box center [378, 530] width 690 height 33
click at [1102, 527] on button "Filtrar" at bounding box center [1112, 527] width 60 height 33
click at [529, 421] on span "Não compareceram" at bounding box center [485, 417] width 111 height 16
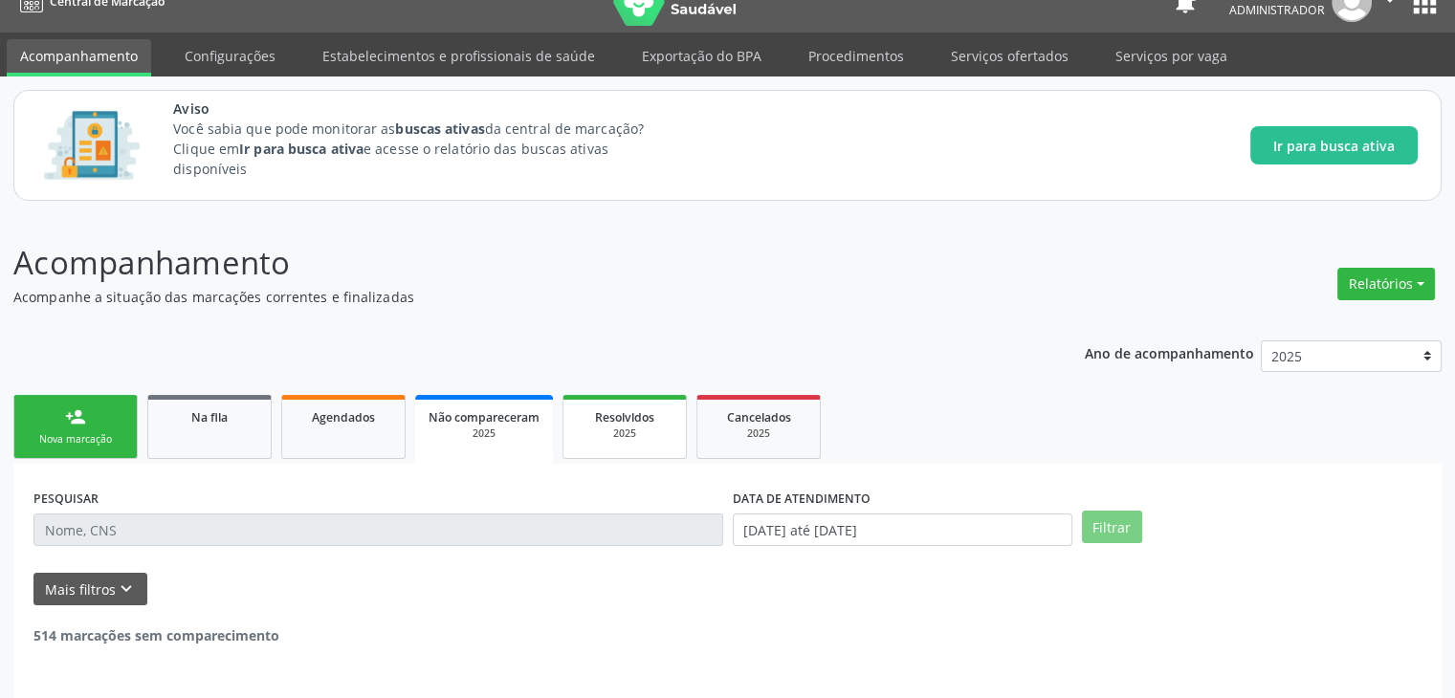
click at [631, 437] on div "2025" at bounding box center [625, 434] width 96 height 14
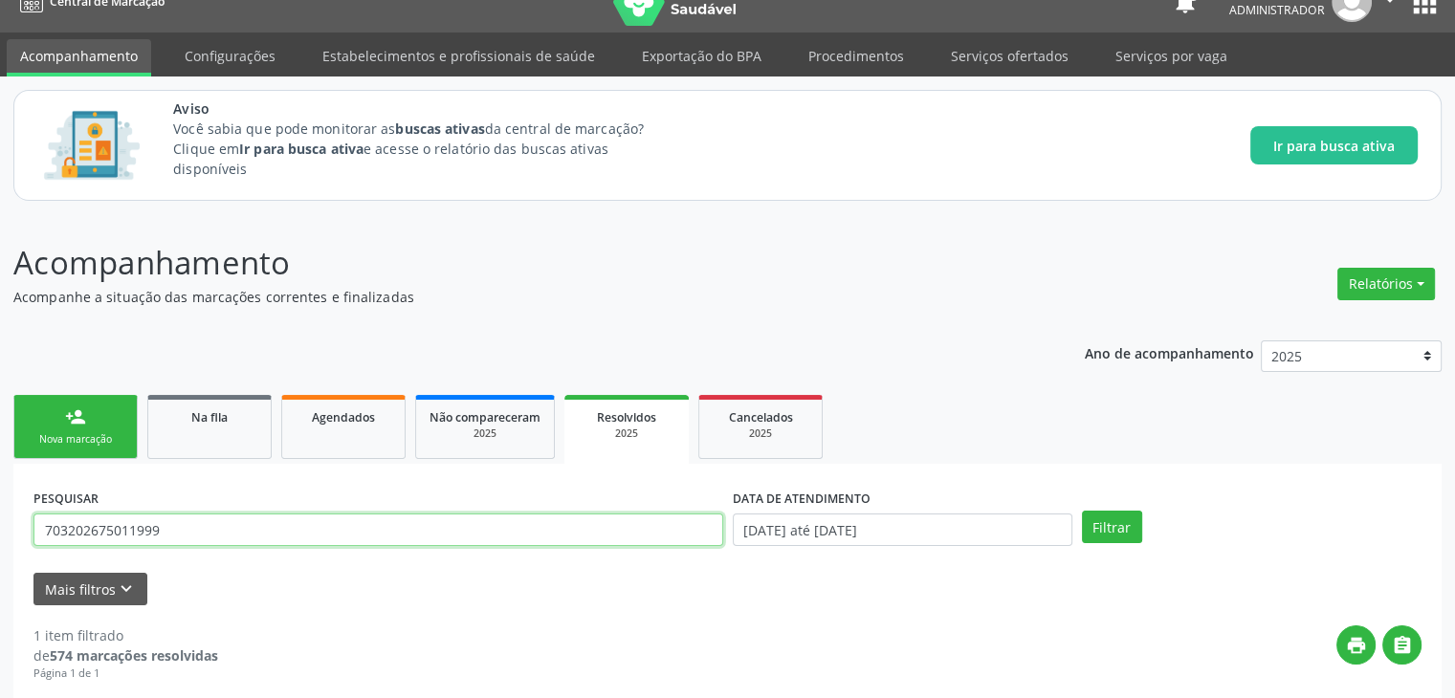
click at [524, 522] on input "703202675011999" at bounding box center [378, 530] width 690 height 33
drag, startPoint x: 1142, startPoint y: 526, endPoint x: 1105, endPoint y: 524, distance: 37.4
click at [1105, 524] on div "Filtrar" at bounding box center [1251, 527] width 349 height 33
click at [1105, 524] on button "Filtrar" at bounding box center [1112, 527] width 60 height 33
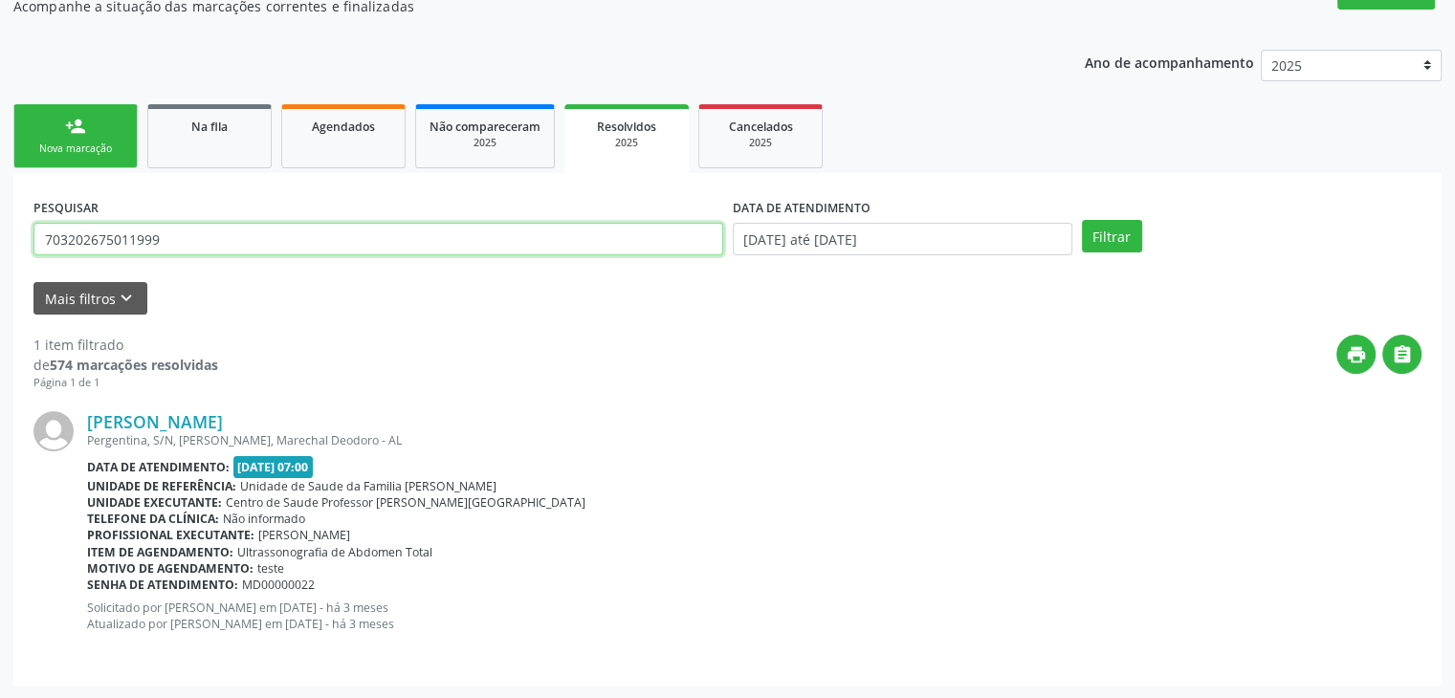
drag, startPoint x: 497, startPoint y: 235, endPoint x: 0, endPoint y: 150, distance: 503.8
click at [0, 150] on div "Acompanhamento Acompanhe a situação das marcações correntes e finalizadas Relat…" at bounding box center [727, 311] width 1455 height 776
paste input "5400431709698"
type input "705400431709698"
click at [1134, 235] on button "Filtrar" at bounding box center [1112, 236] width 60 height 33
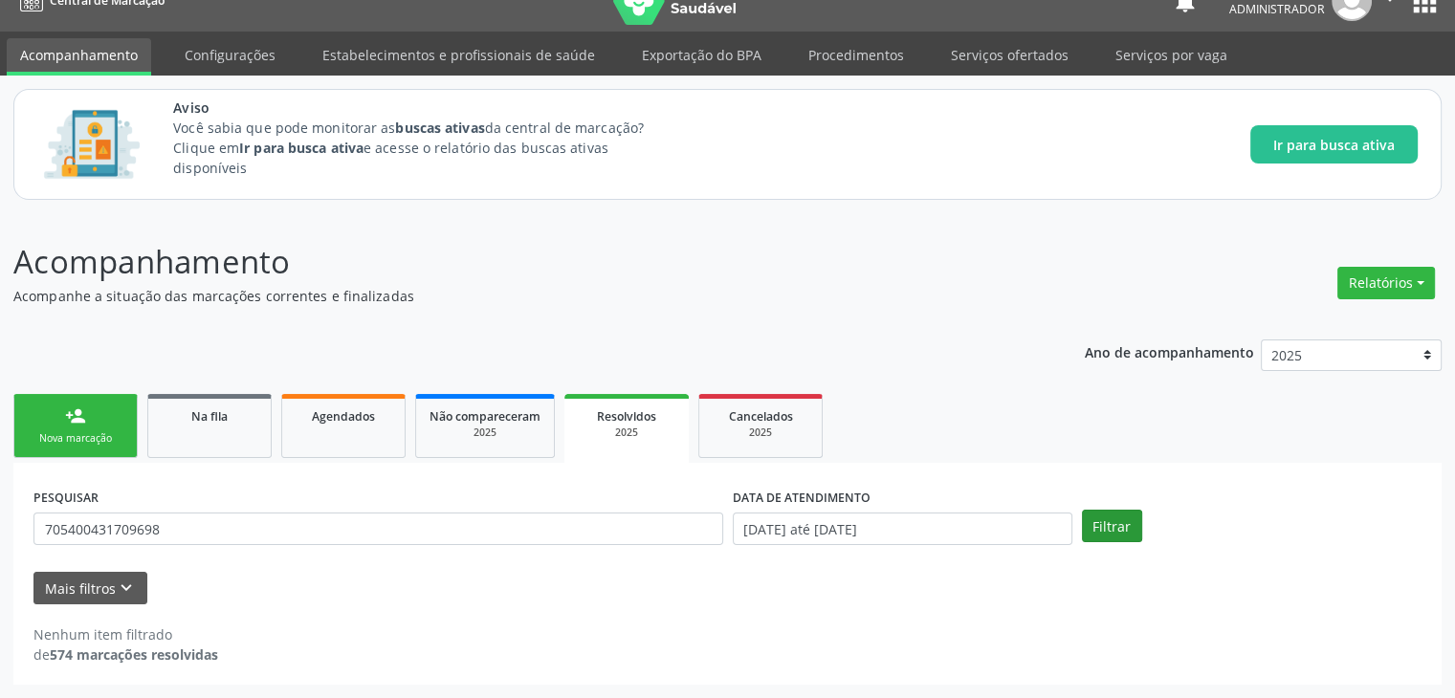
scroll to position [29, 0]
click at [475, 415] on span "Não compareceram" at bounding box center [485, 417] width 111 height 16
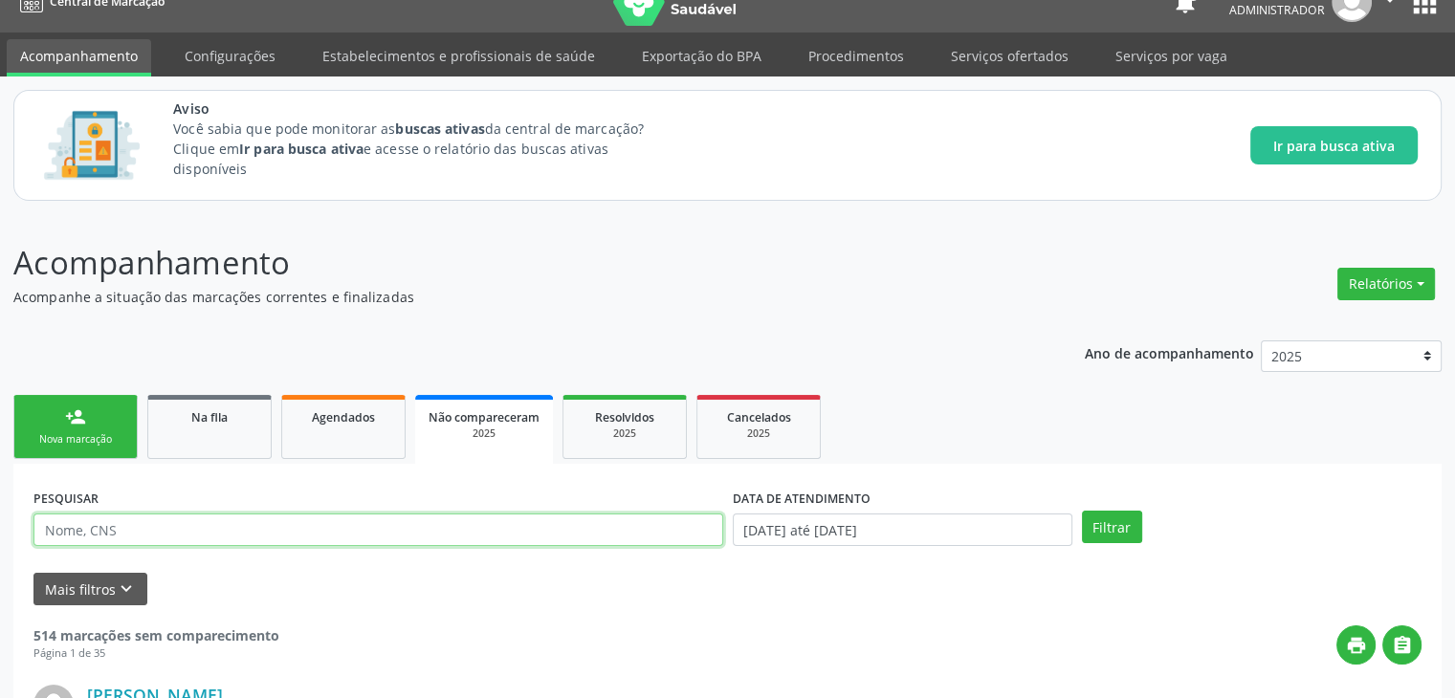
click at [386, 530] on input "text" at bounding box center [378, 530] width 690 height 33
paste input "705400431709698"
type input "705400431709698"
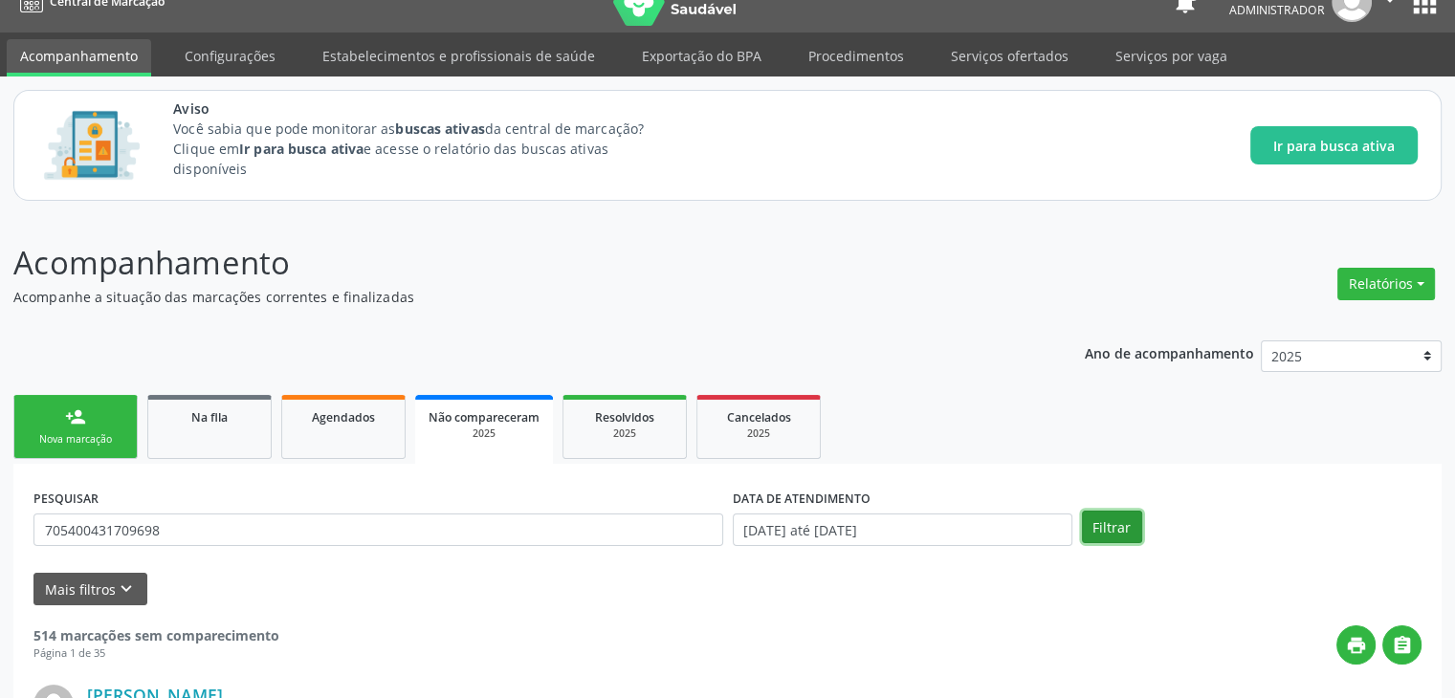
click at [1094, 522] on button "Filtrar" at bounding box center [1112, 527] width 60 height 33
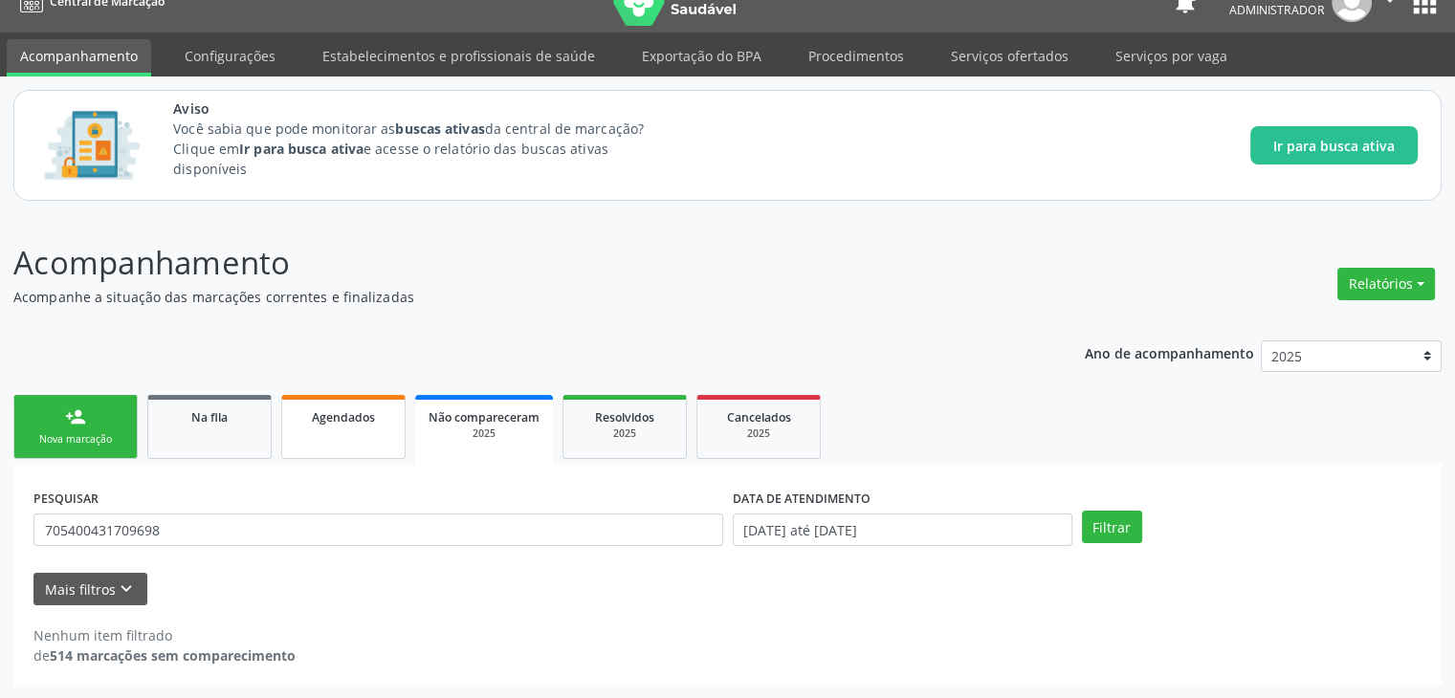
click at [302, 433] on link "Agendados" at bounding box center [343, 427] width 124 height 64
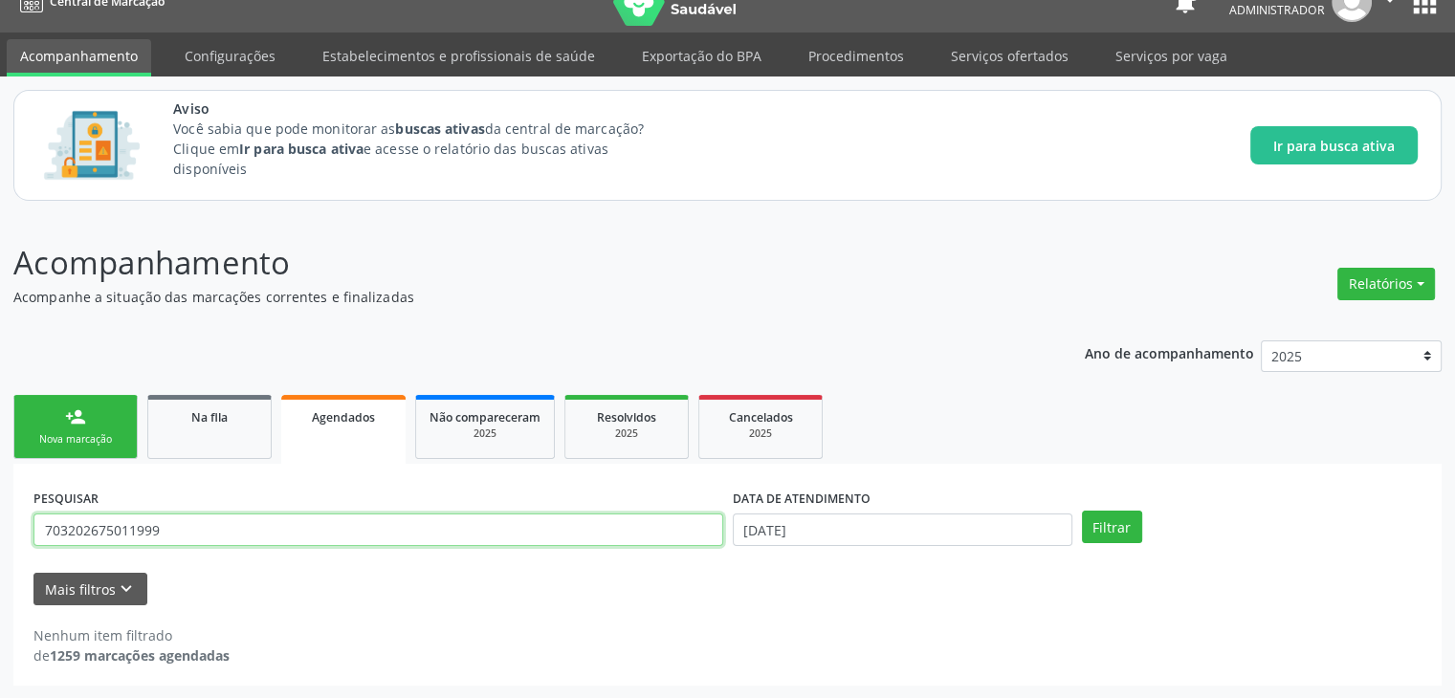
click at [349, 537] on input "703202675011999" at bounding box center [378, 530] width 690 height 33
drag, startPoint x: 349, startPoint y: 537, endPoint x: 0, endPoint y: 457, distance: 358.1
click at [0, 457] on div "Acompanhamento Acompanhe a situação das marcações correntes e finalizadas Relat…" at bounding box center [727, 456] width 1455 height 485
paste input "5400431709698"
type input "705400431709698"
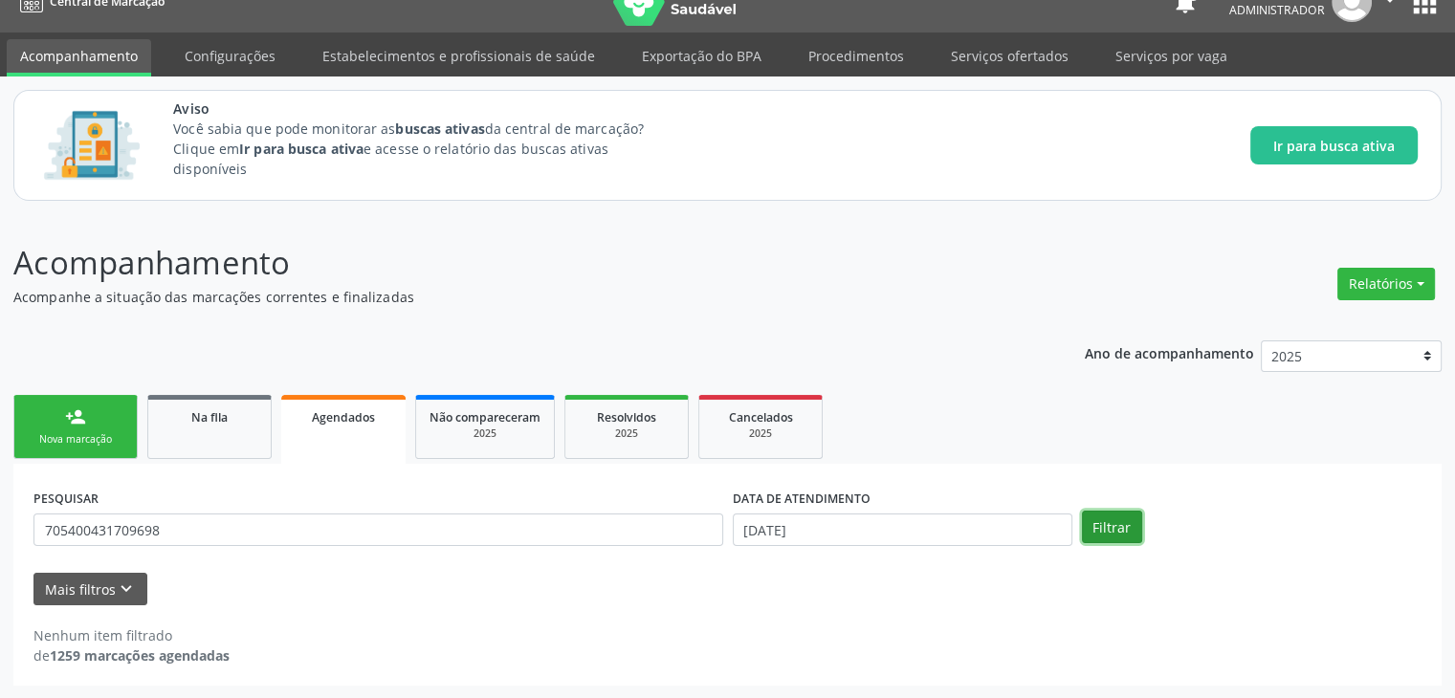
click at [1118, 519] on button "Filtrar" at bounding box center [1112, 527] width 60 height 33
click at [199, 431] on link "Na fila" at bounding box center [209, 427] width 124 height 64
click at [1329, 521] on button "Filtrar" at bounding box center [1344, 527] width 60 height 33
click at [738, 437] on div "2025" at bounding box center [761, 434] width 96 height 14
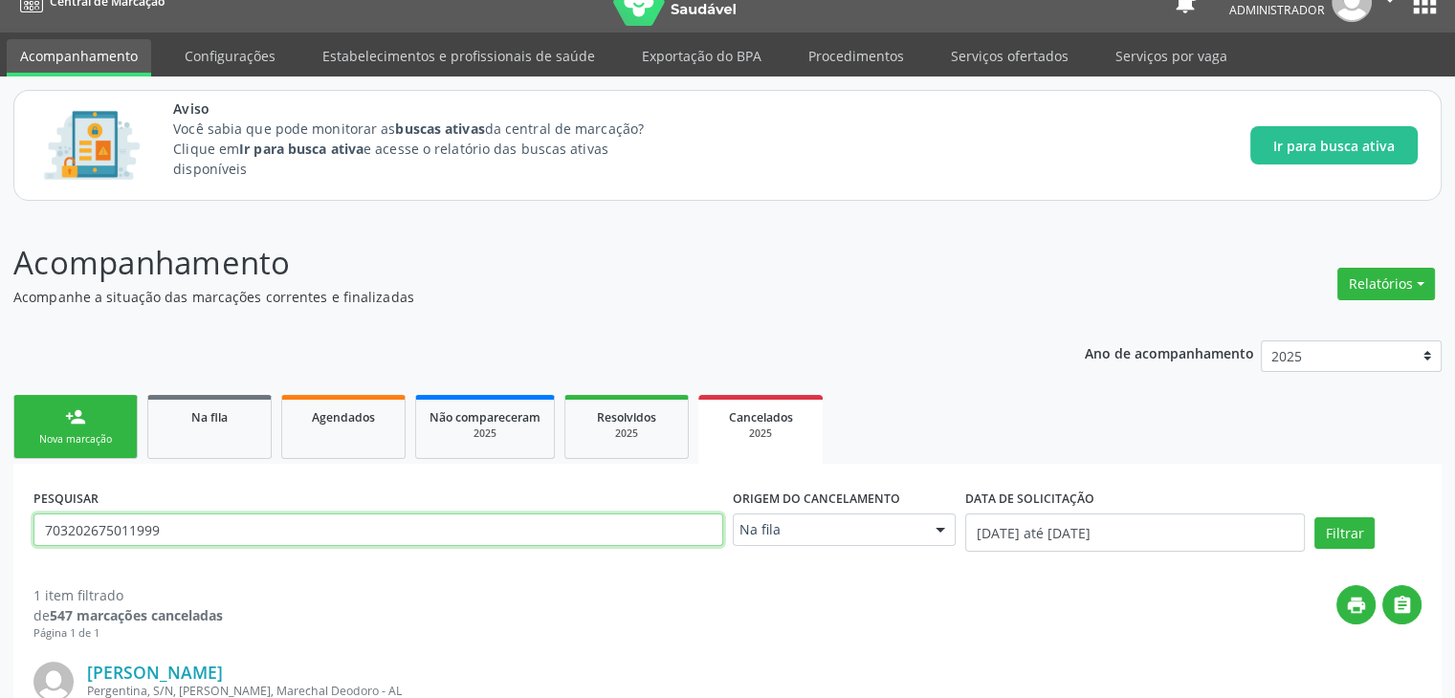
click at [559, 531] on input "703202675011999" at bounding box center [378, 530] width 690 height 33
click at [559, 531] on input "70320267501199" at bounding box center [378, 530] width 690 height 33
type input "7"
paste input "705400431709698"
type input "705400431709698"
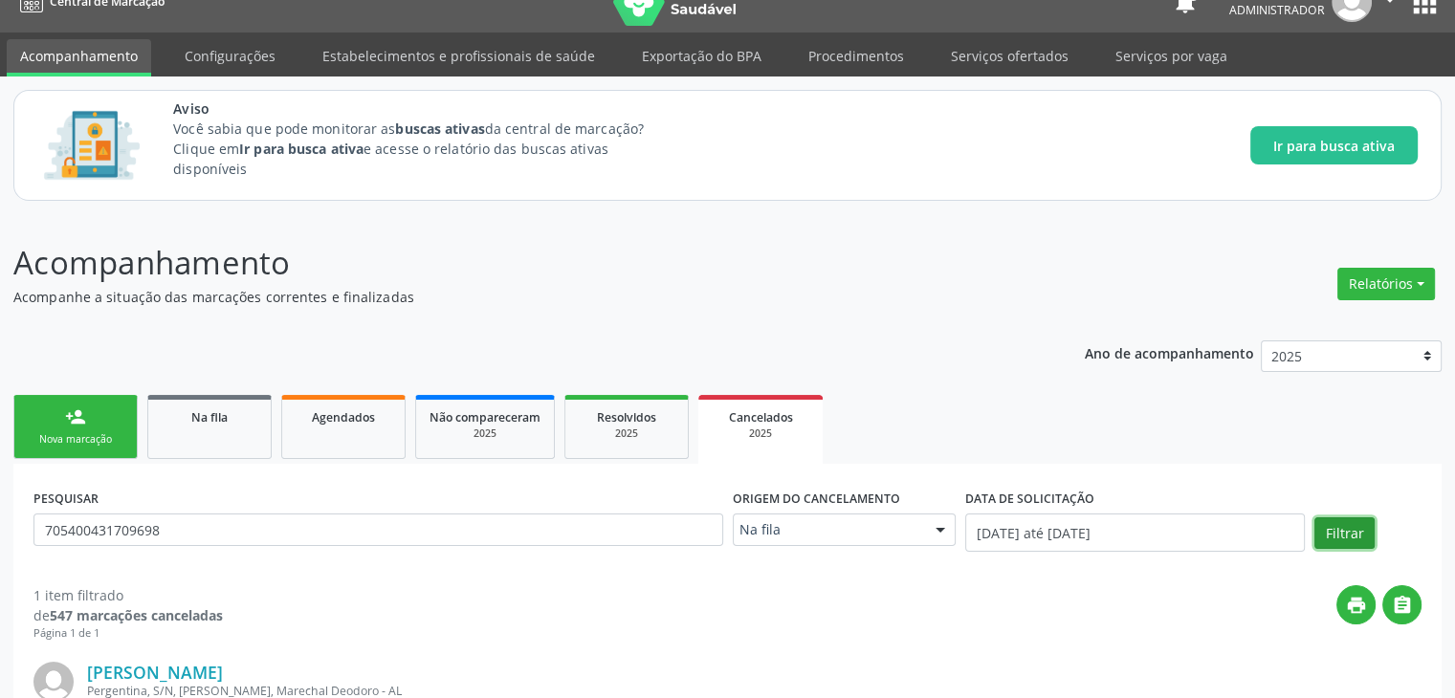
click at [1360, 522] on button "Filtrar" at bounding box center [1344, 534] width 60 height 33
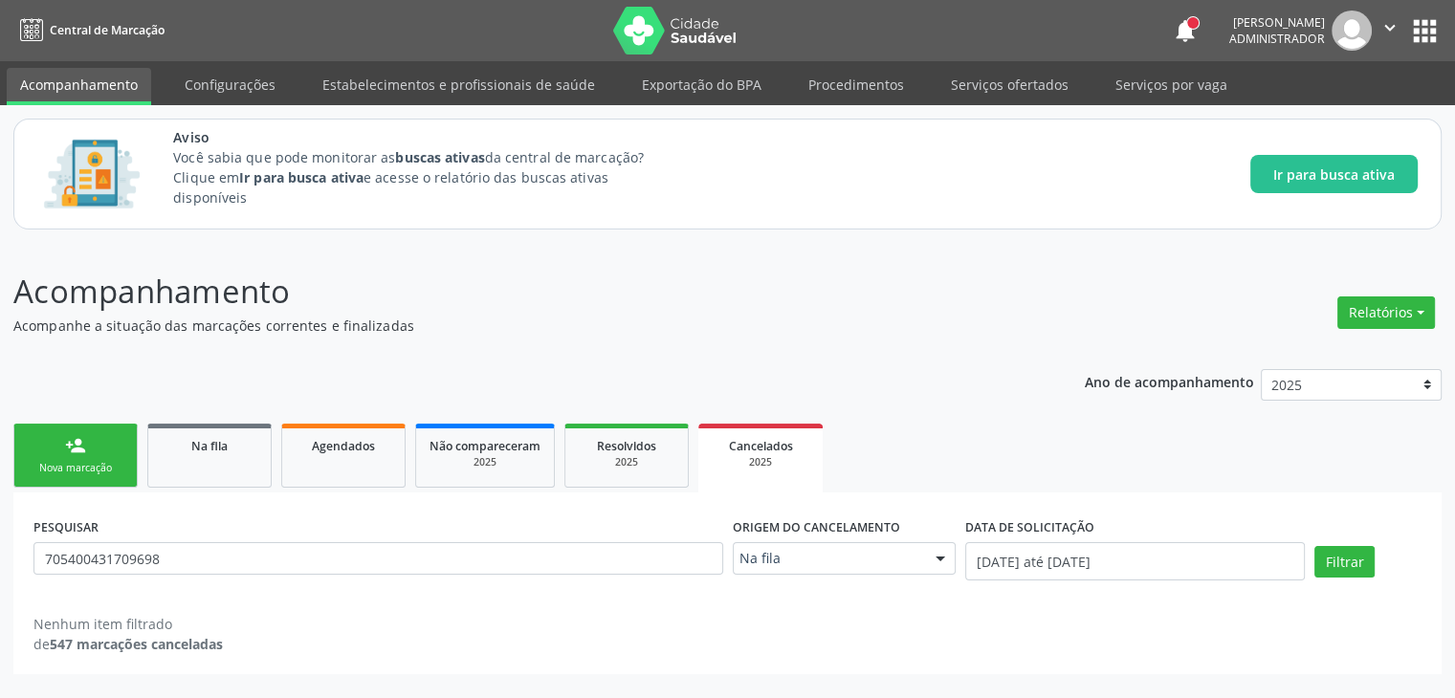
scroll to position [0, 0]
click at [224, 453] on div "Na fila" at bounding box center [210, 445] width 96 height 20
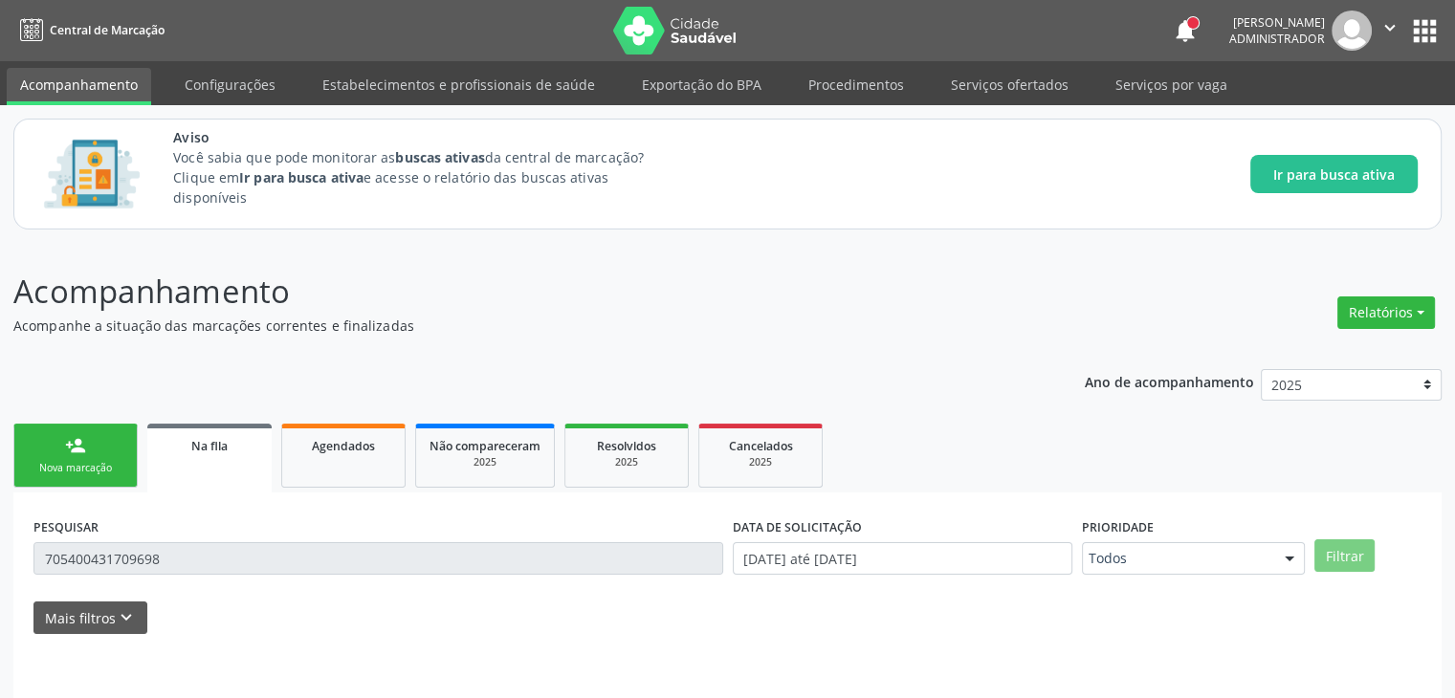
scroll to position [29, 0]
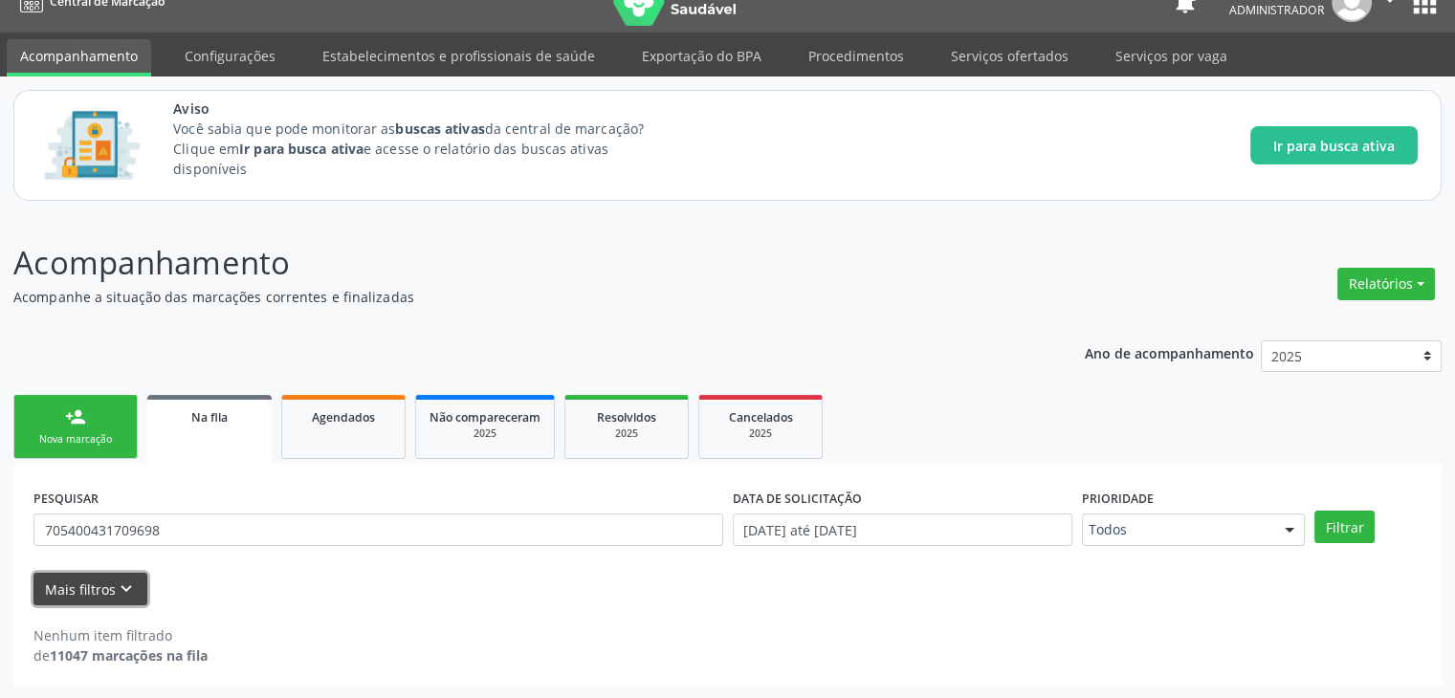
click at [127, 591] on icon "keyboard_arrow_down" at bounding box center [126, 589] width 21 height 21
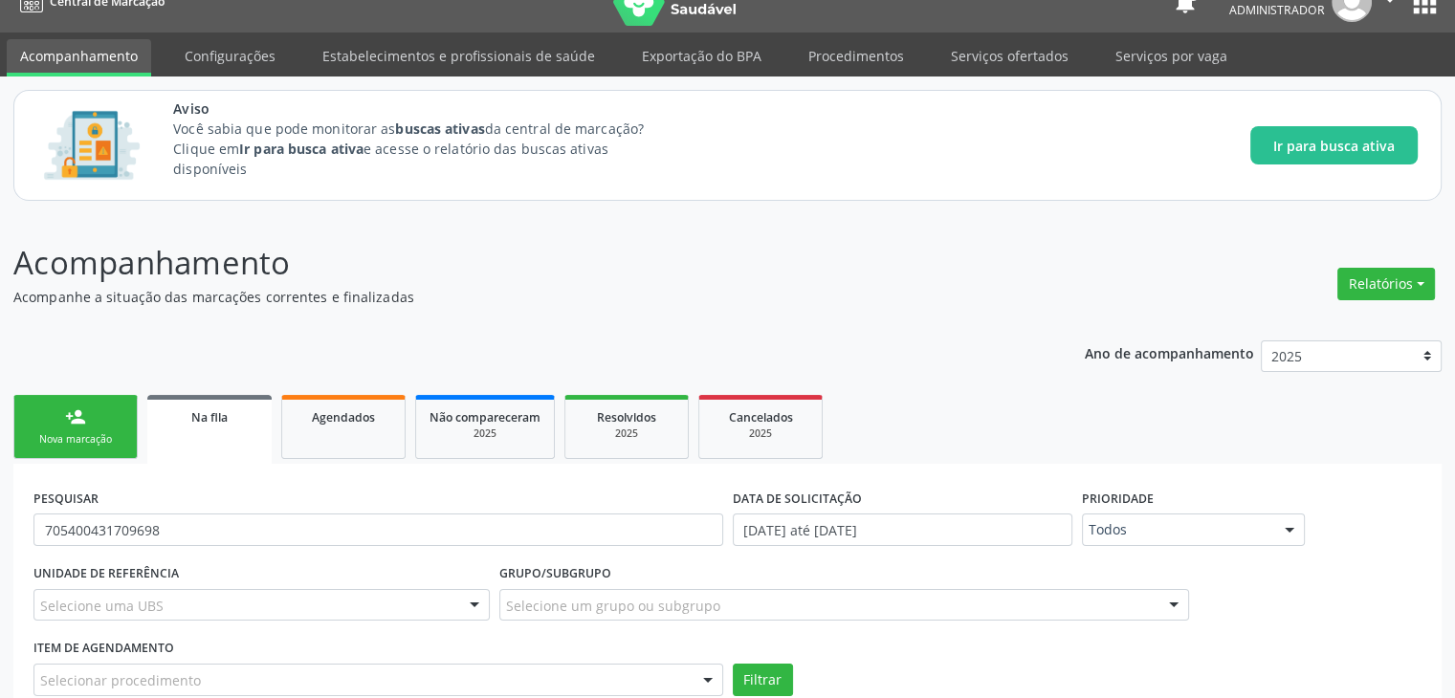
scroll to position [165, 0]
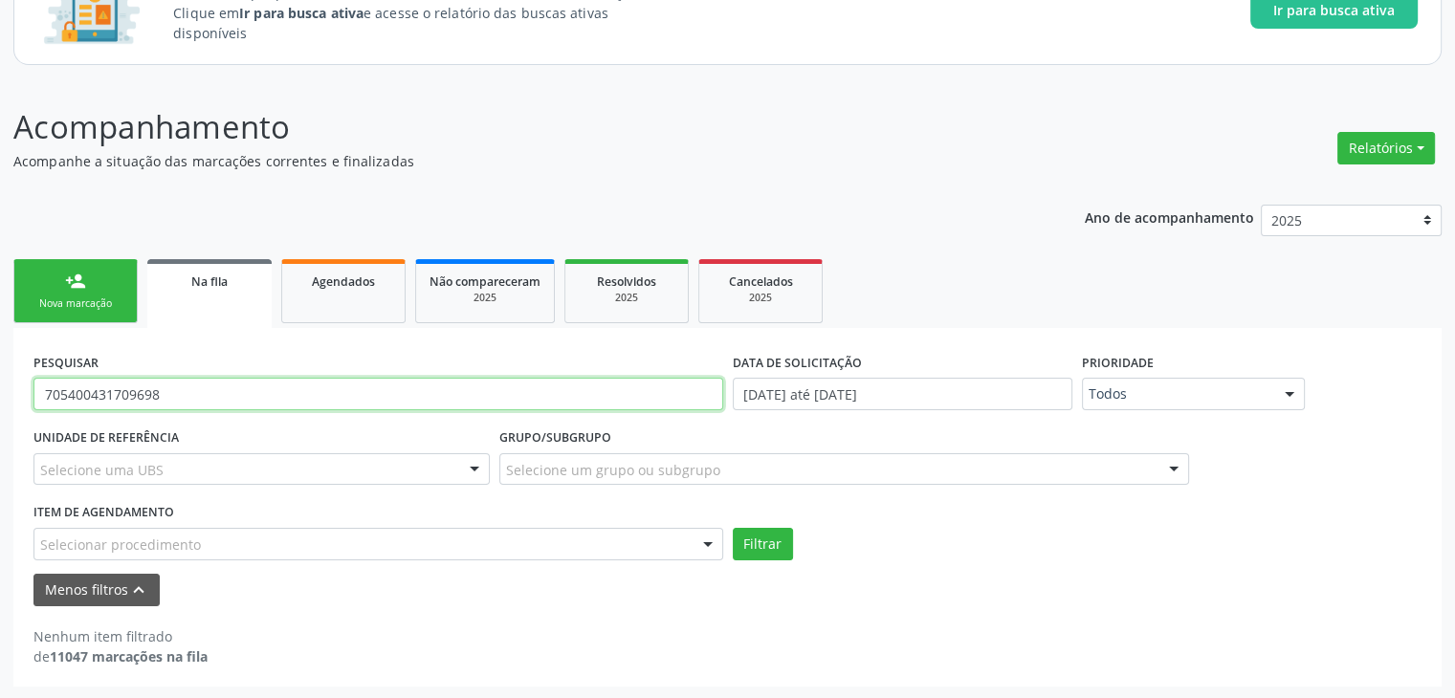
click at [197, 399] on input "705400431709698" at bounding box center [378, 394] width 690 height 33
type input "7"
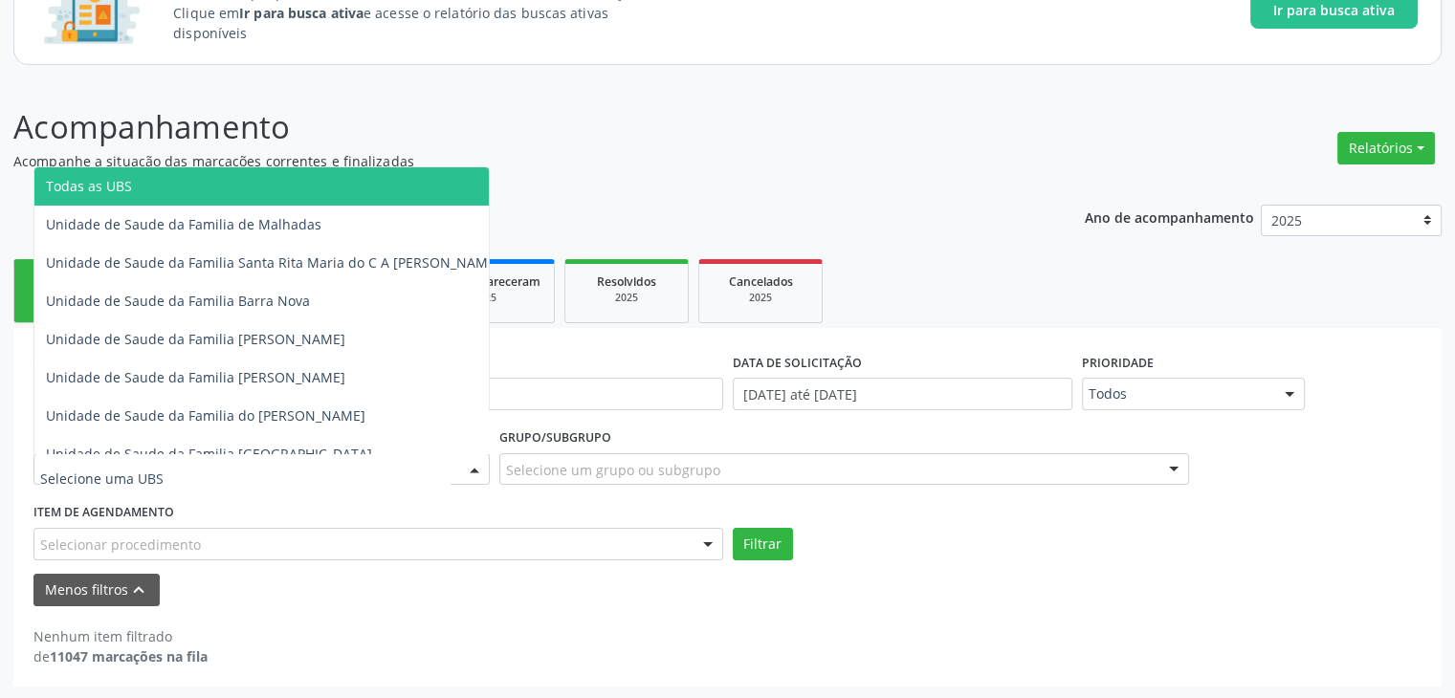
click at [172, 453] on div at bounding box center [261, 469] width 456 height 33
type input "es"
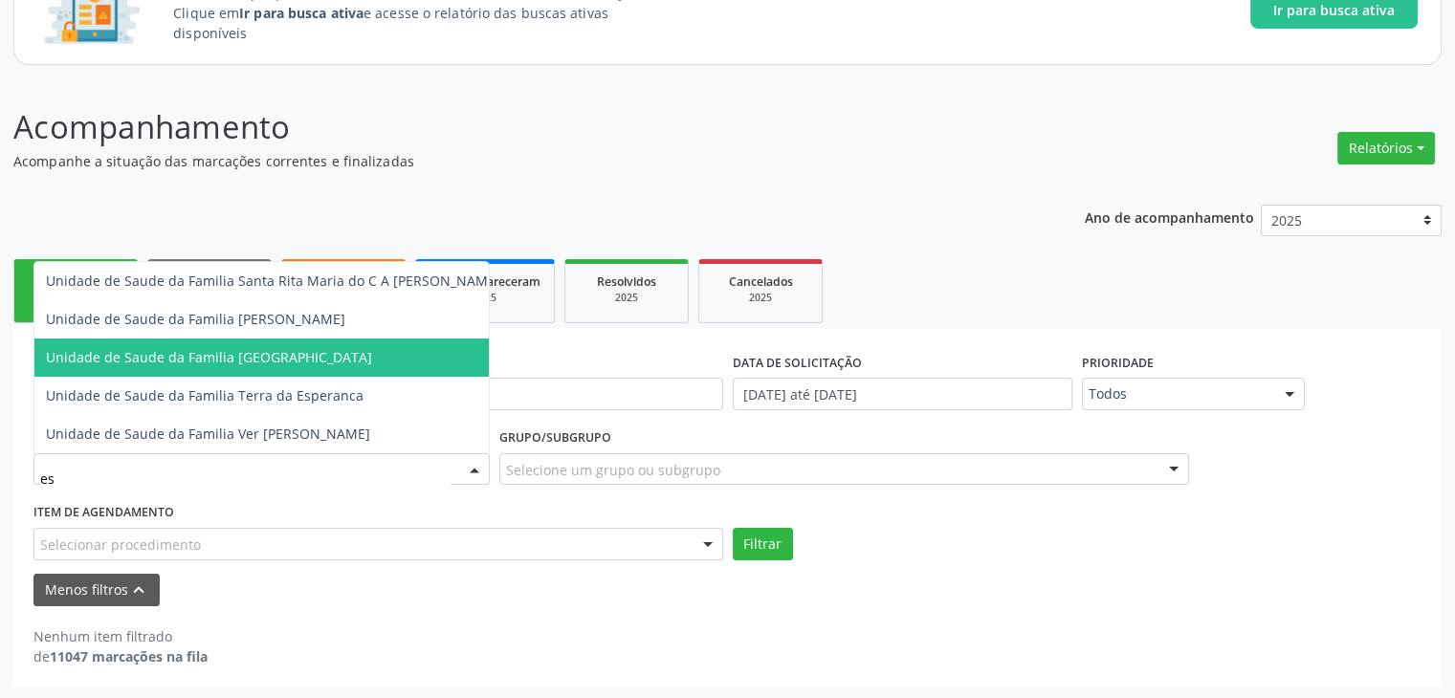
click at [286, 342] on span "Unidade de Saude da Familia [GEOGRAPHIC_DATA]" at bounding box center [272, 358] width 477 height 38
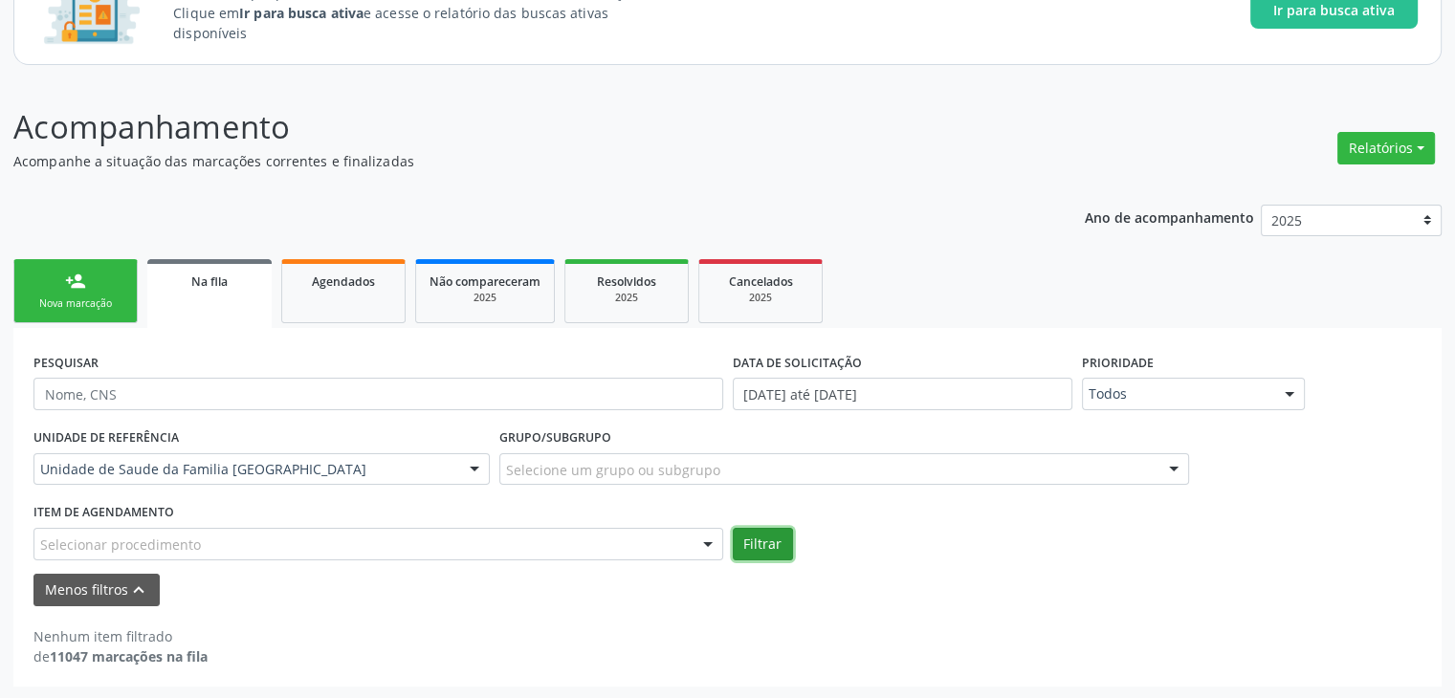
click at [763, 536] on button "Filtrar" at bounding box center [763, 544] width 60 height 33
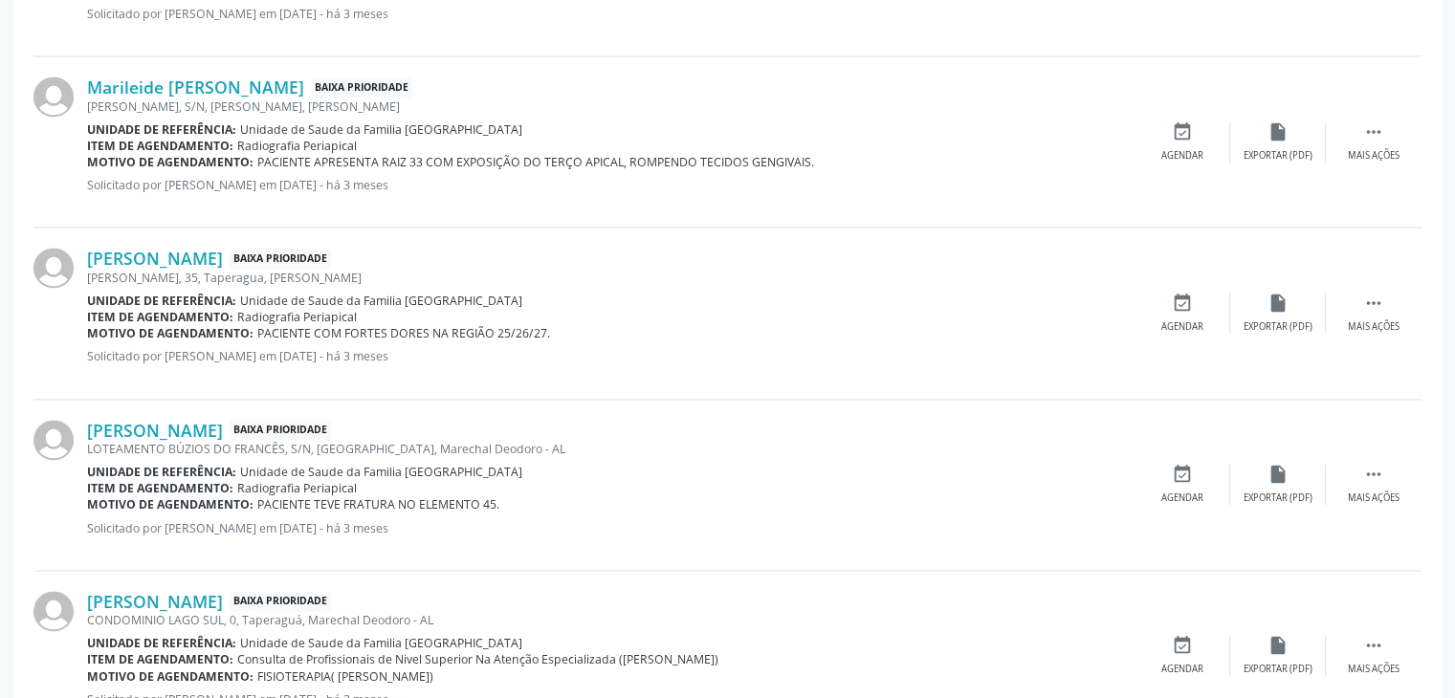
scroll to position [2710, 0]
click at [223, 257] on link "[PERSON_NAME]" at bounding box center [155, 257] width 136 height 21
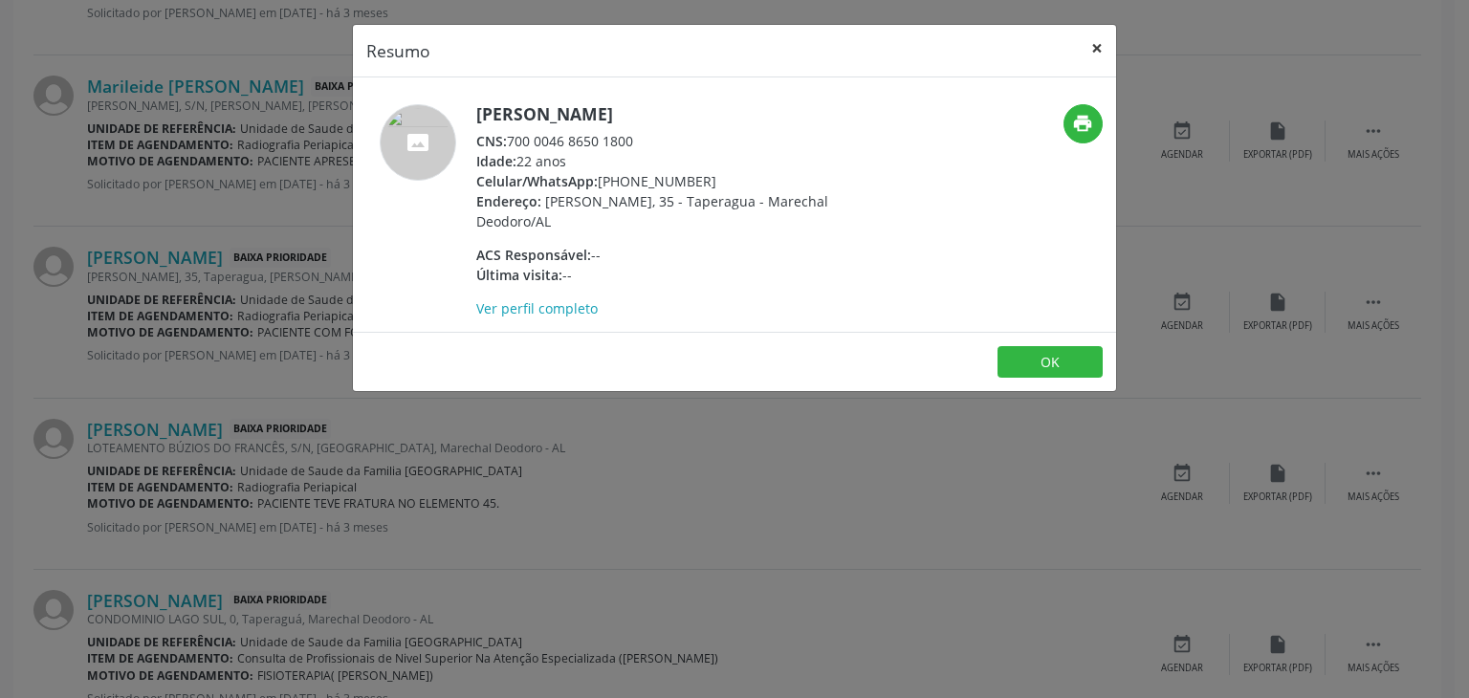
click at [1088, 41] on button "×" at bounding box center [1097, 48] width 38 height 47
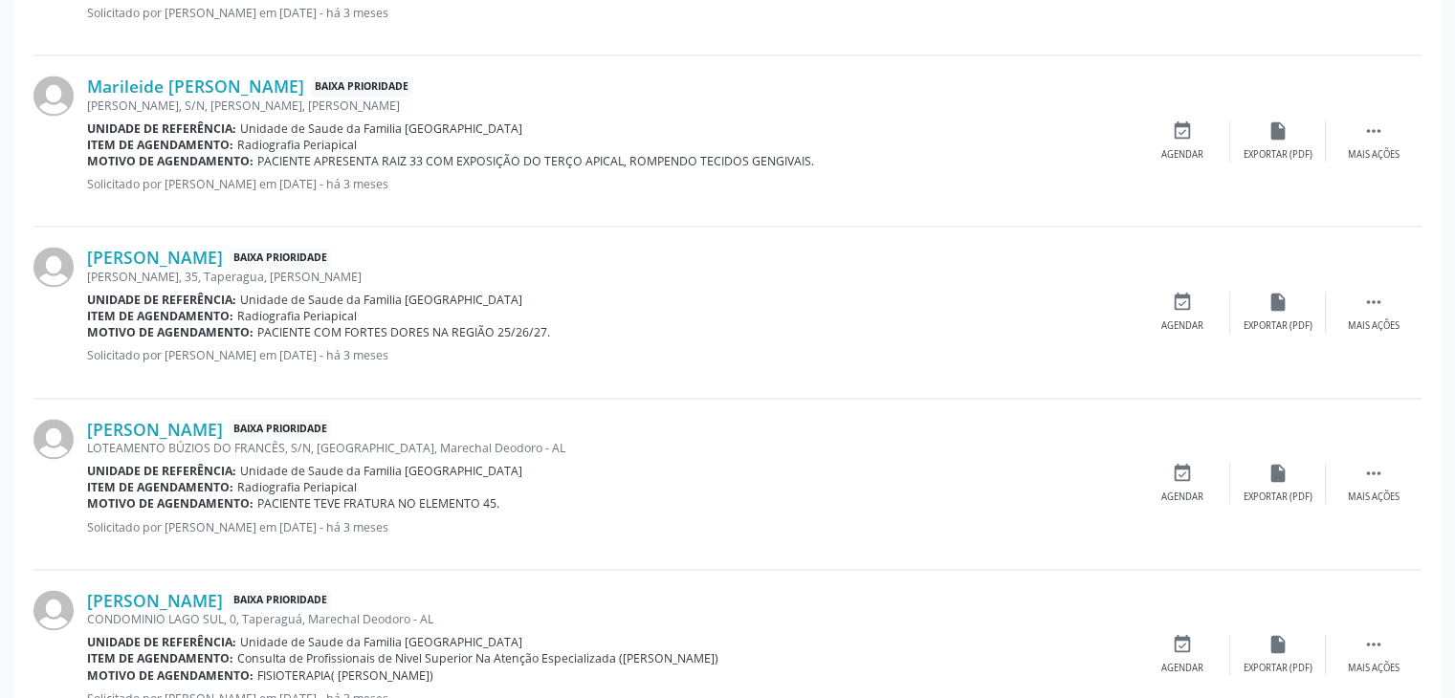
click at [409, 324] on span "PACIENTE COM FORTES DORES NA REGIÃO 25/26/27." at bounding box center [403, 332] width 293 height 16
click at [1386, 301] on div " Mais ações" at bounding box center [1374, 312] width 96 height 41
click at [1386, 301] on div " Menos ações" at bounding box center [1374, 312] width 96 height 41
click at [283, 308] on span "Radiografia Periapical" at bounding box center [297, 316] width 120 height 16
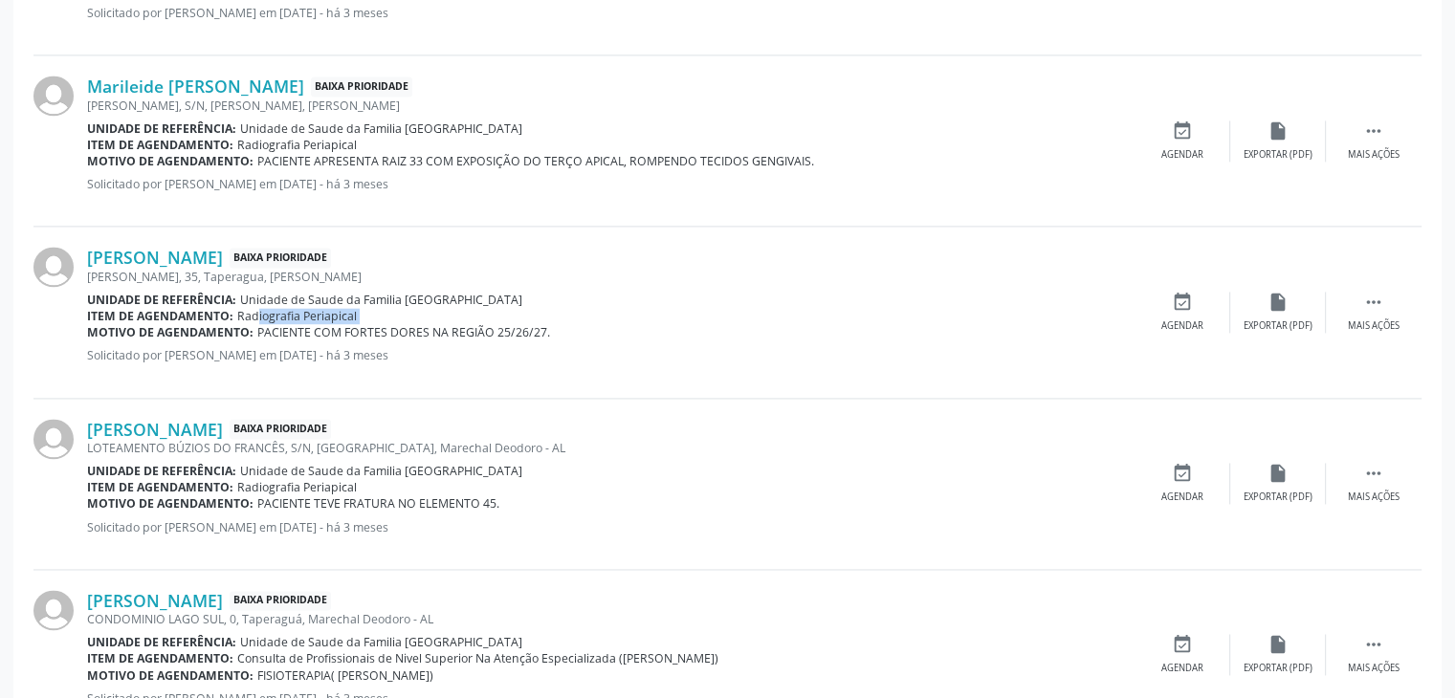
click at [283, 308] on span "Radiografia Periapical" at bounding box center [297, 316] width 120 height 16
copy div "Radiografia Periapical"
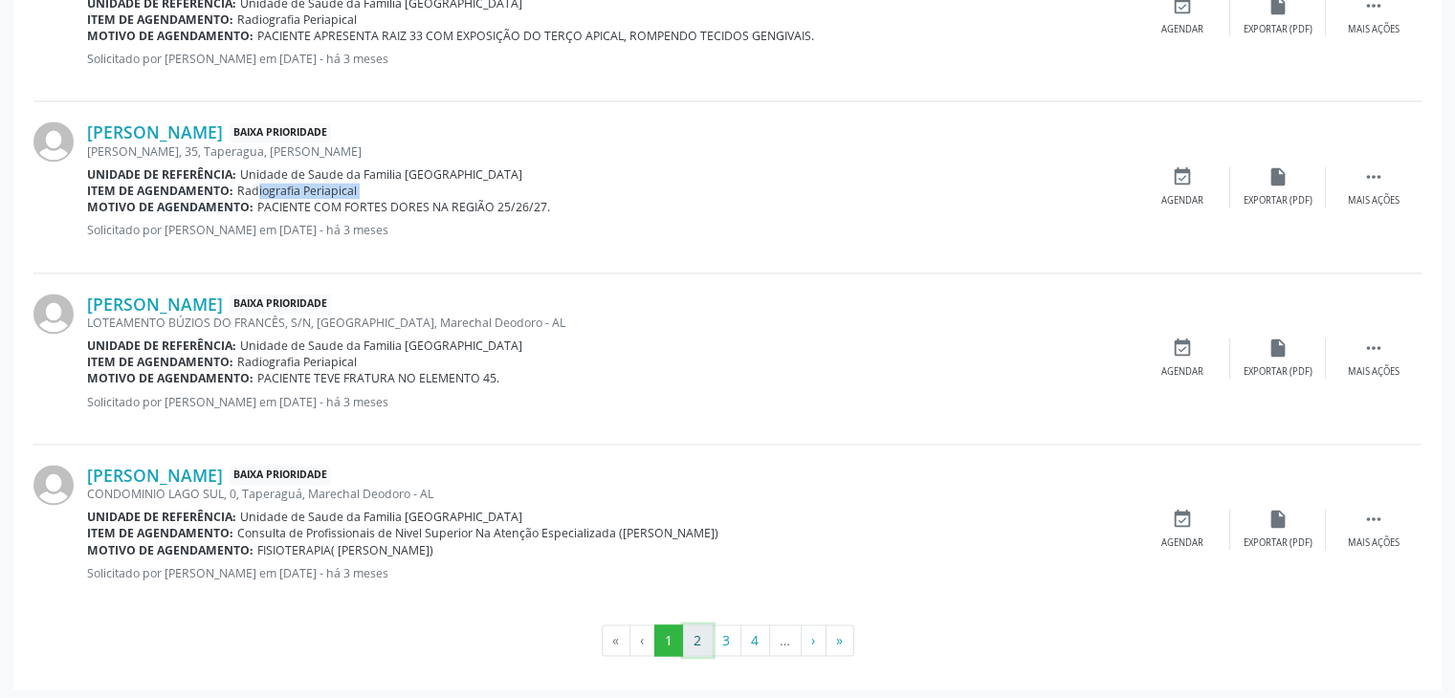
click at [685, 642] on button "2" at bounding box center [698, 641] width 30 height 33
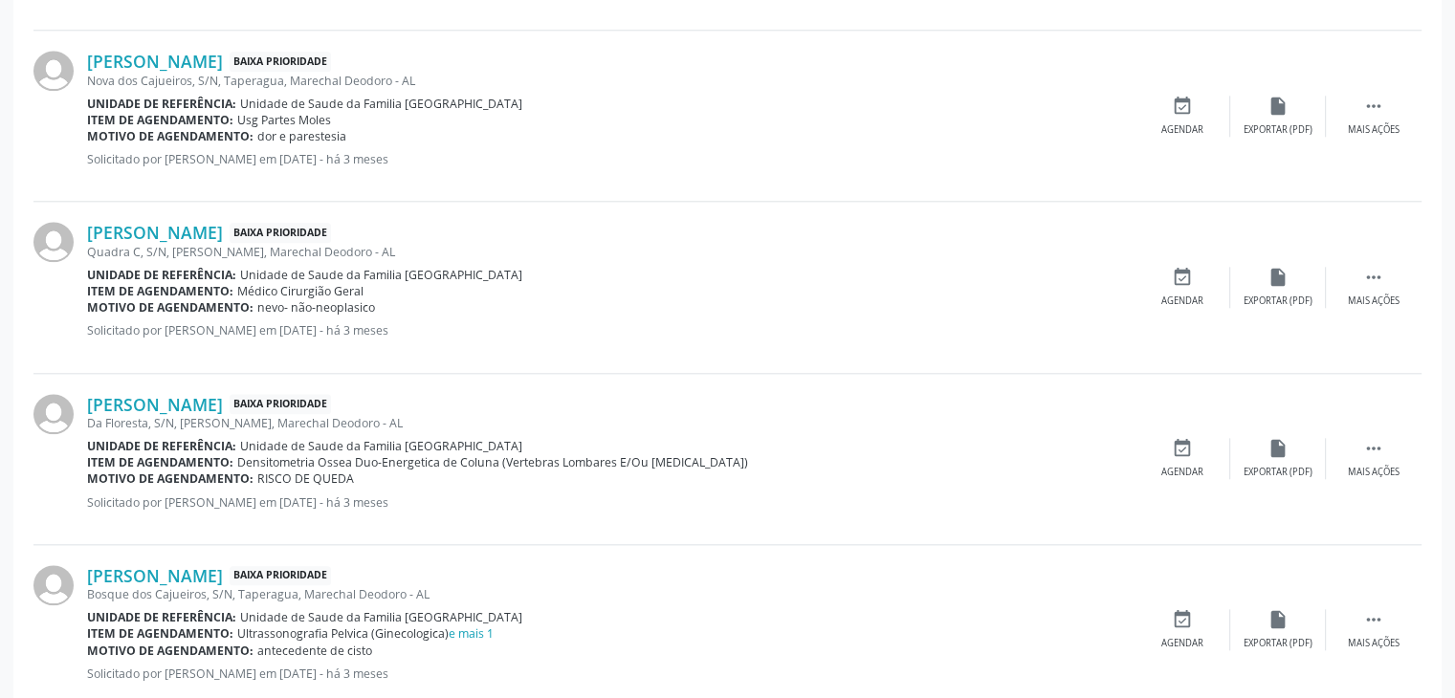
scroll to position [2803, 0]
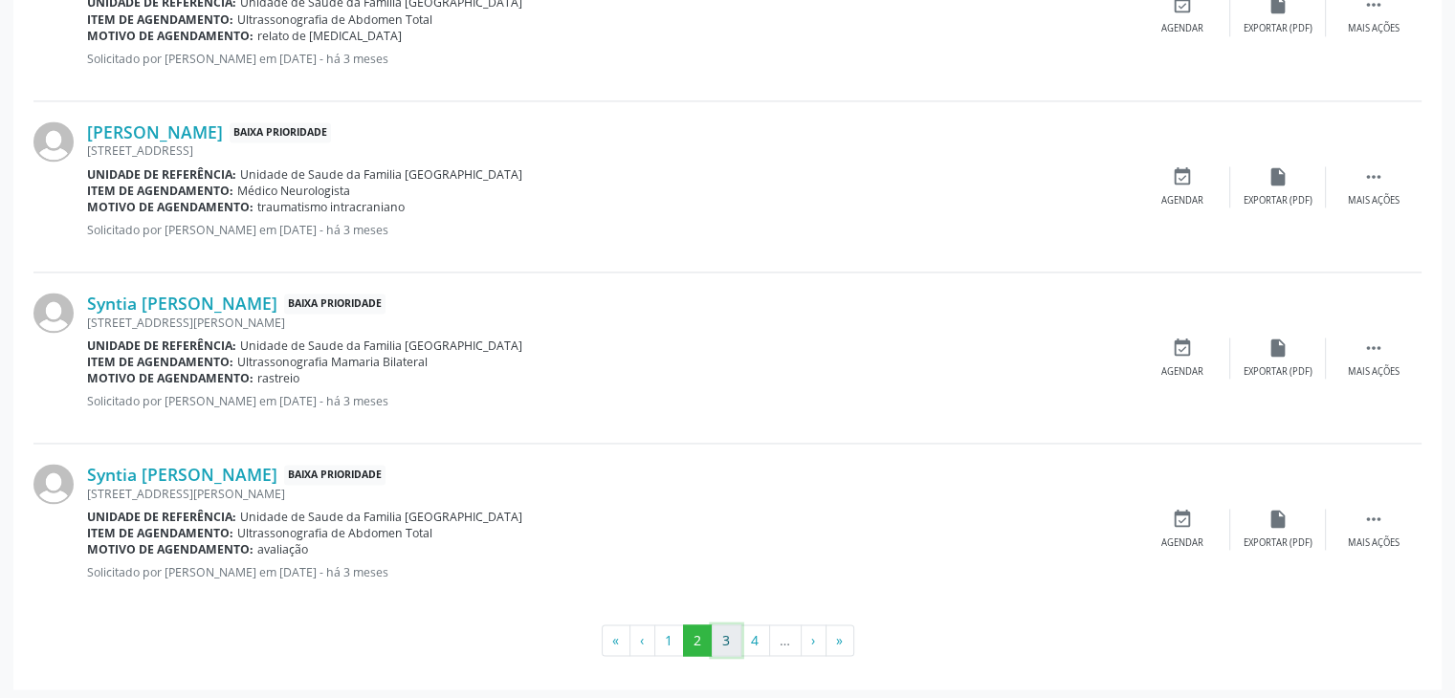
click at [725, 625] on button "3" at bounding box center [727, 641] width 30 height 33
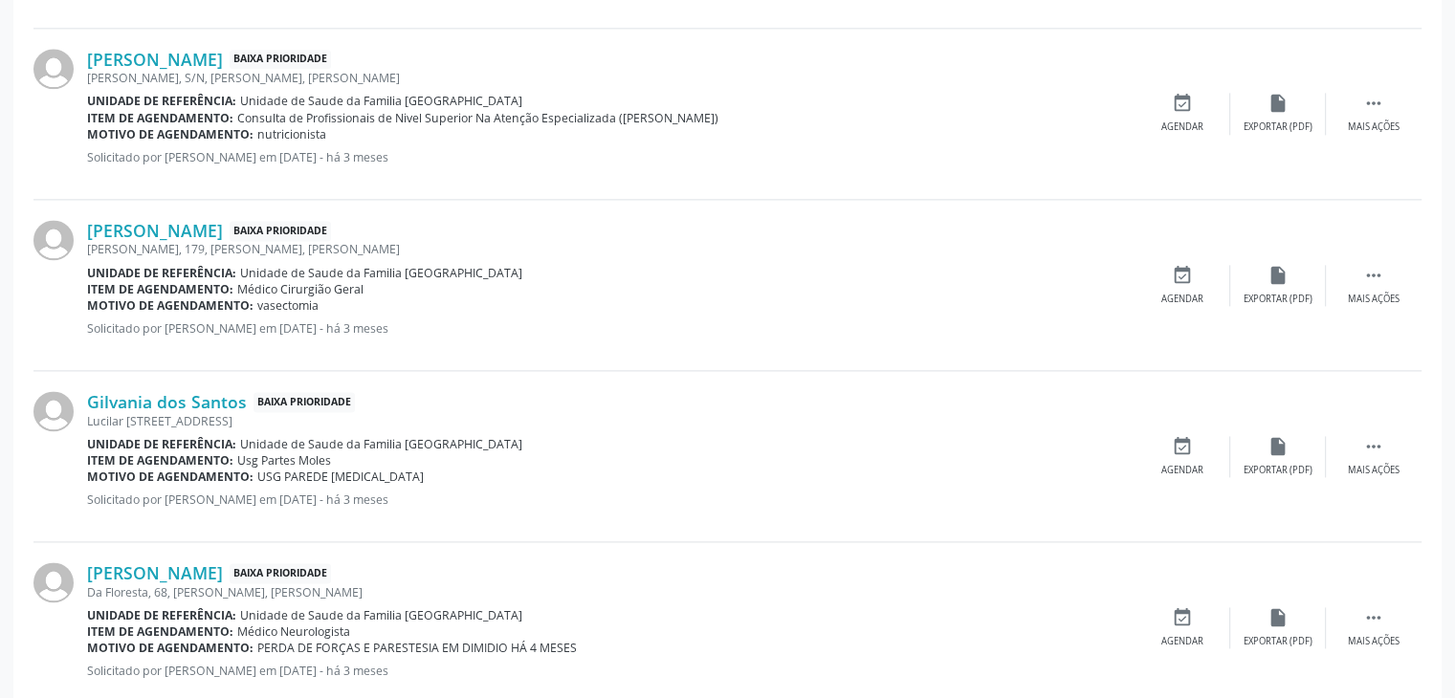
scroll to position [2819, 0]
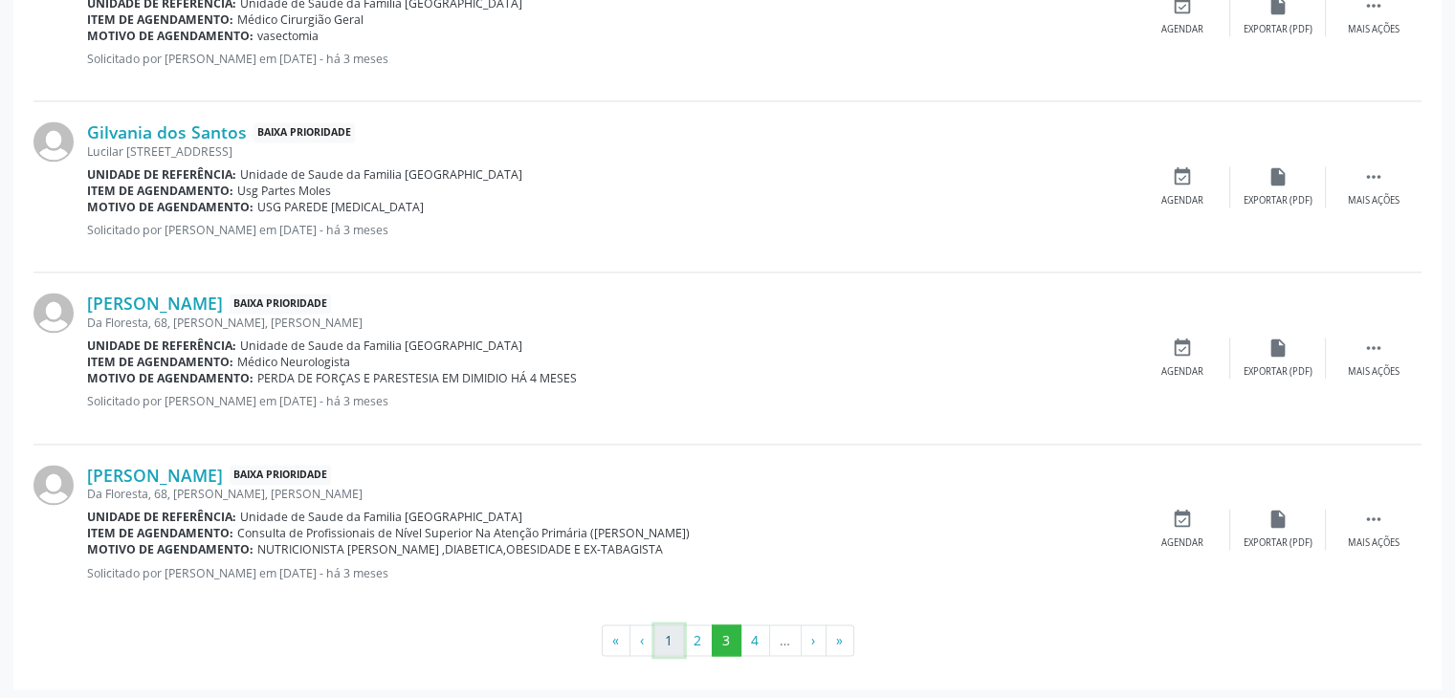
click at [665, 635] on button "1" at bounding box center [669, 641] width 30 height 33
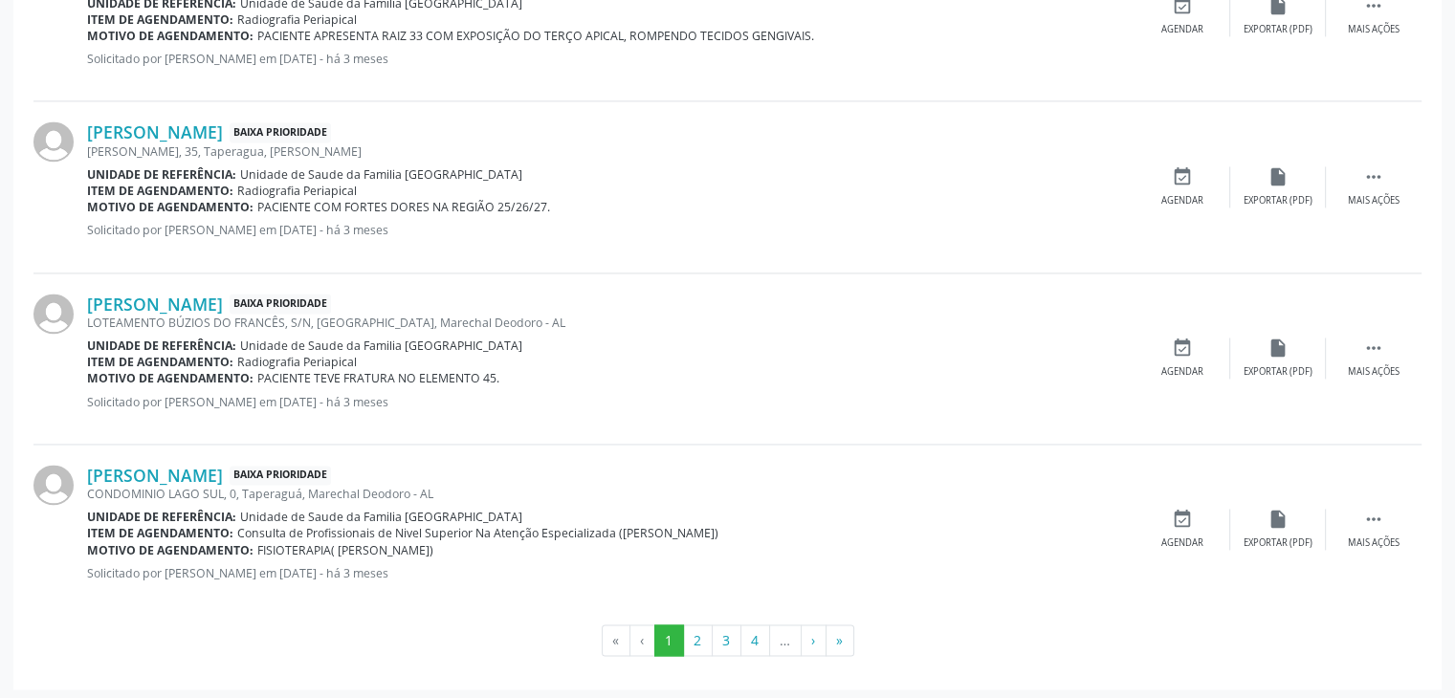
scroll to position [2751, 0]
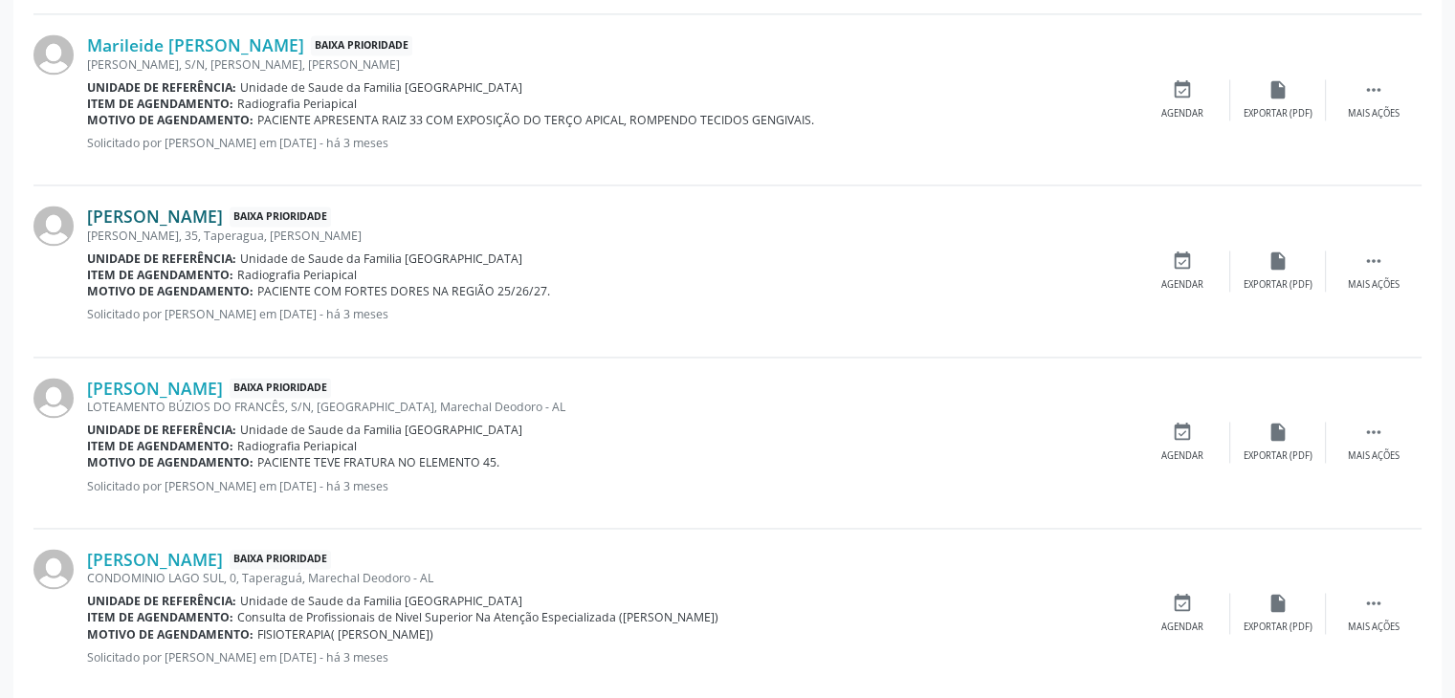
click at [138, 208] on link "[PERSON_NAME]" at bounding box center [155, 216] width 136 height 21
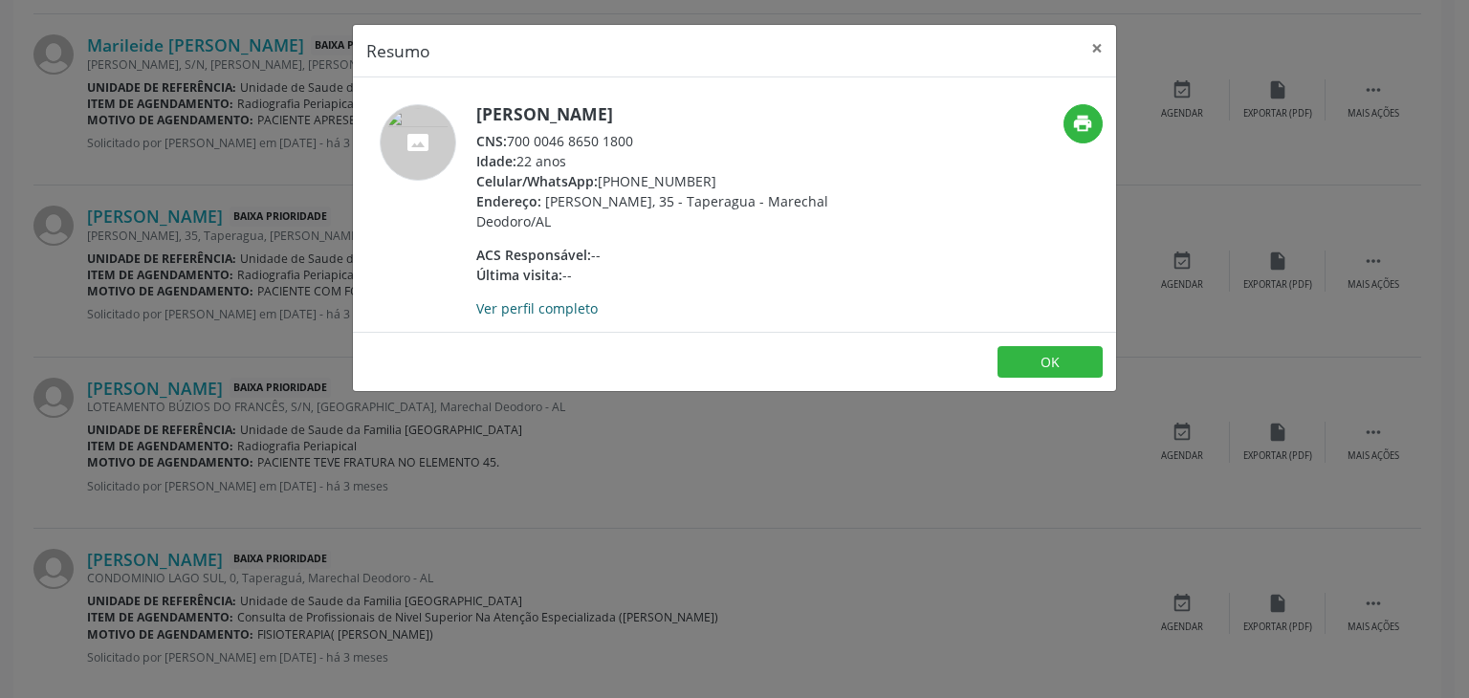
click at [554, 304] on link "Ver perfil completo" at bounding box center [536, 308] width 121 height 18
click at [1094, 43] on button "×" at bounding box center [1097, 48] width 38 height 47
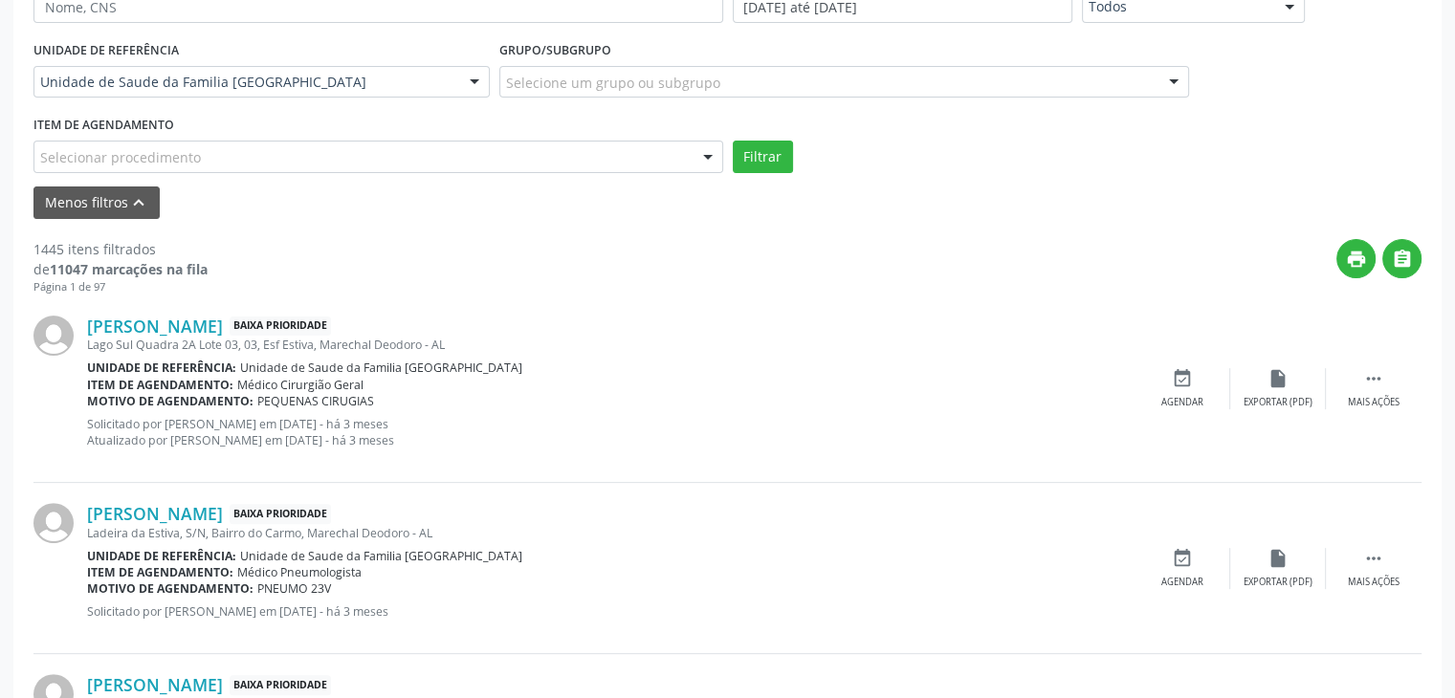
scroll to position [0, 0]
